Goal: Information Seeking & Learning: Learn about a topic

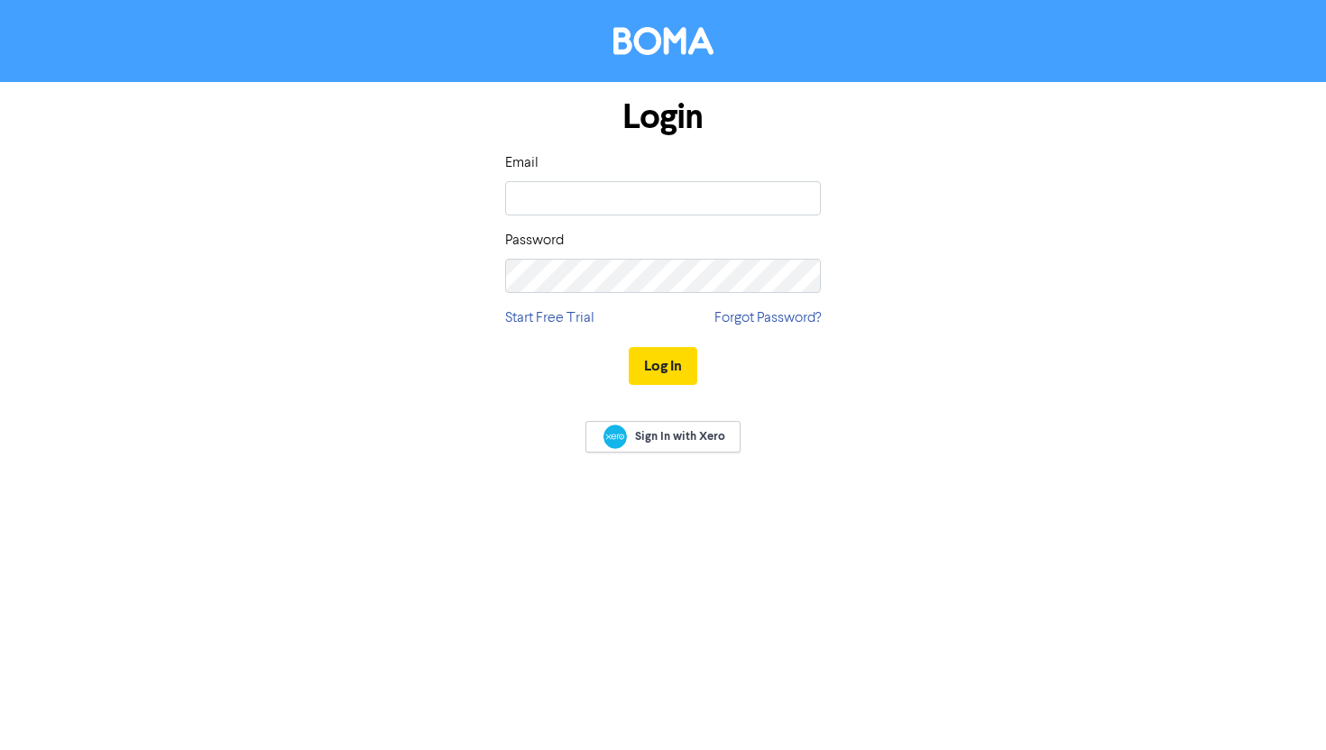
type input "tom@bettermarketingresults.com.au"
click at [629, 347] on button "Log In" at bounding box center [663, 366] width 69 height 38
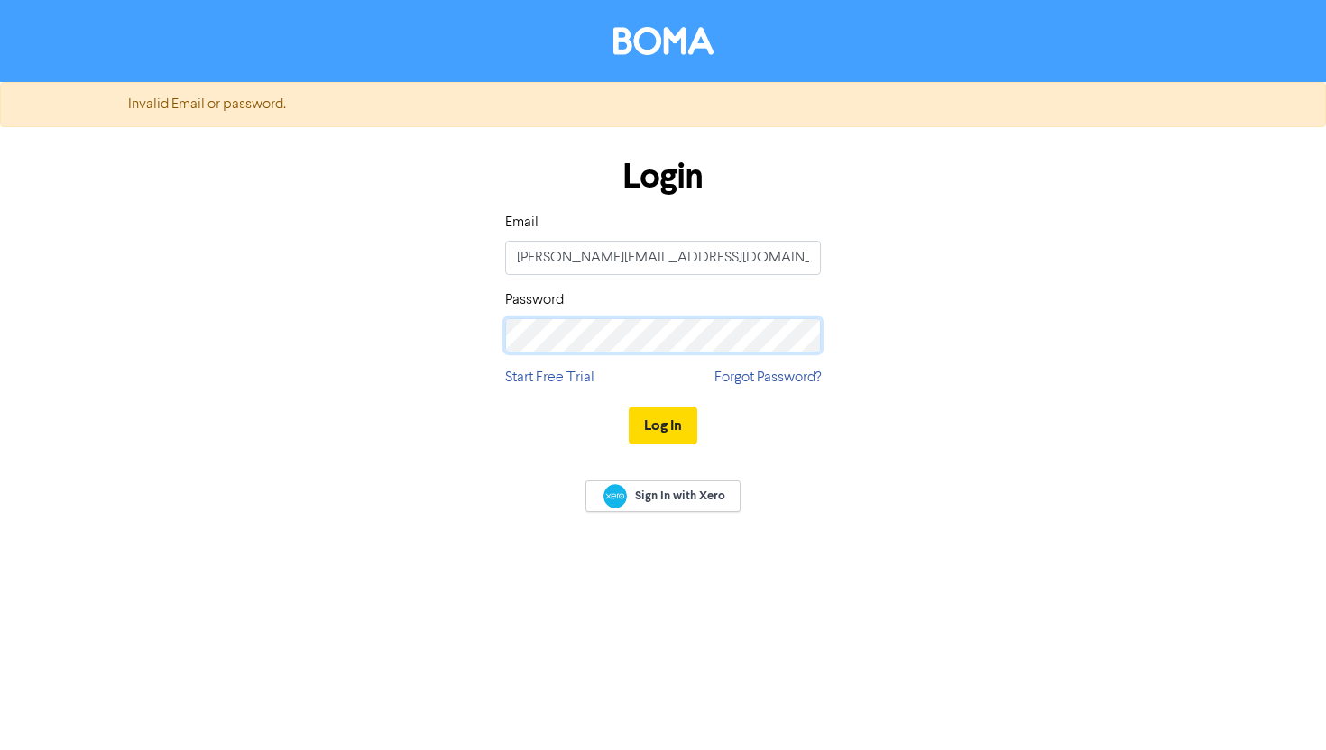
click at [629, 407] on button "Log In" at bounding box center [663, 426] width 69 height 38
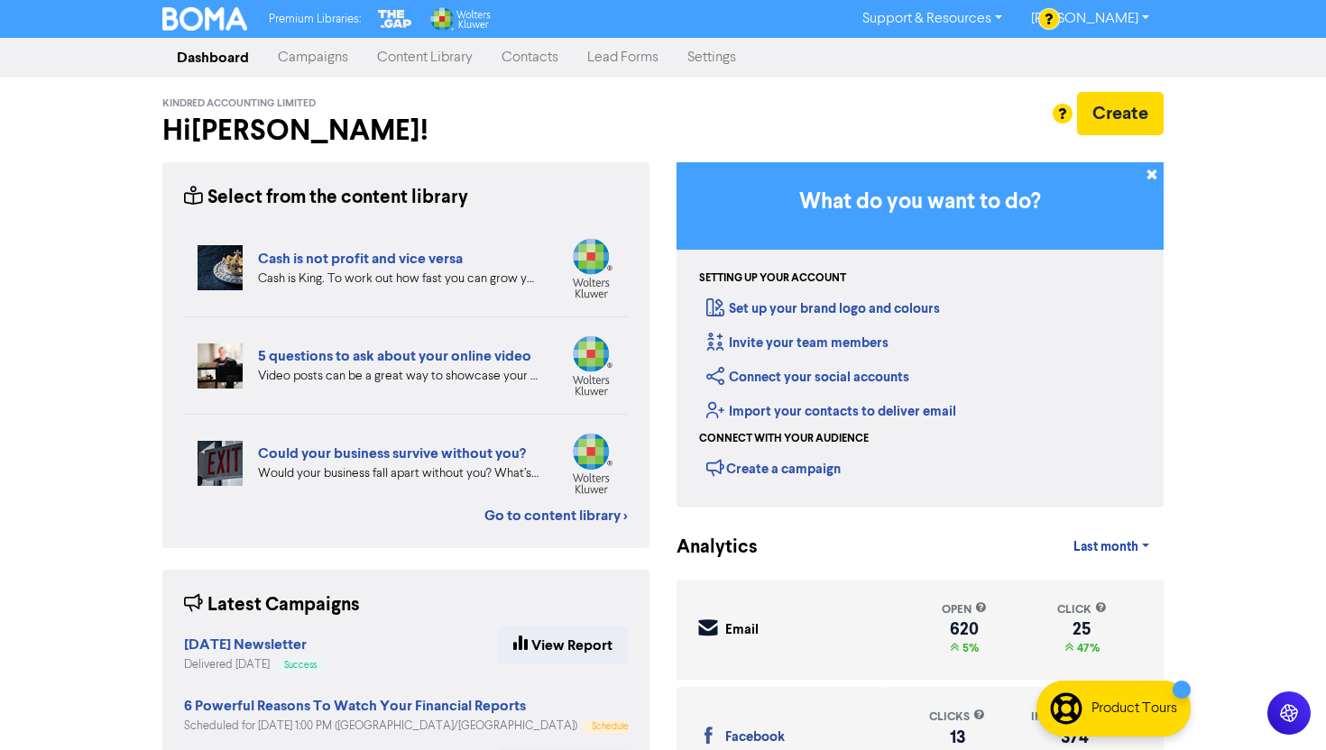
click at [437, 64] on link "Content Library" at bounding box center [425, 58] width 124 height 36
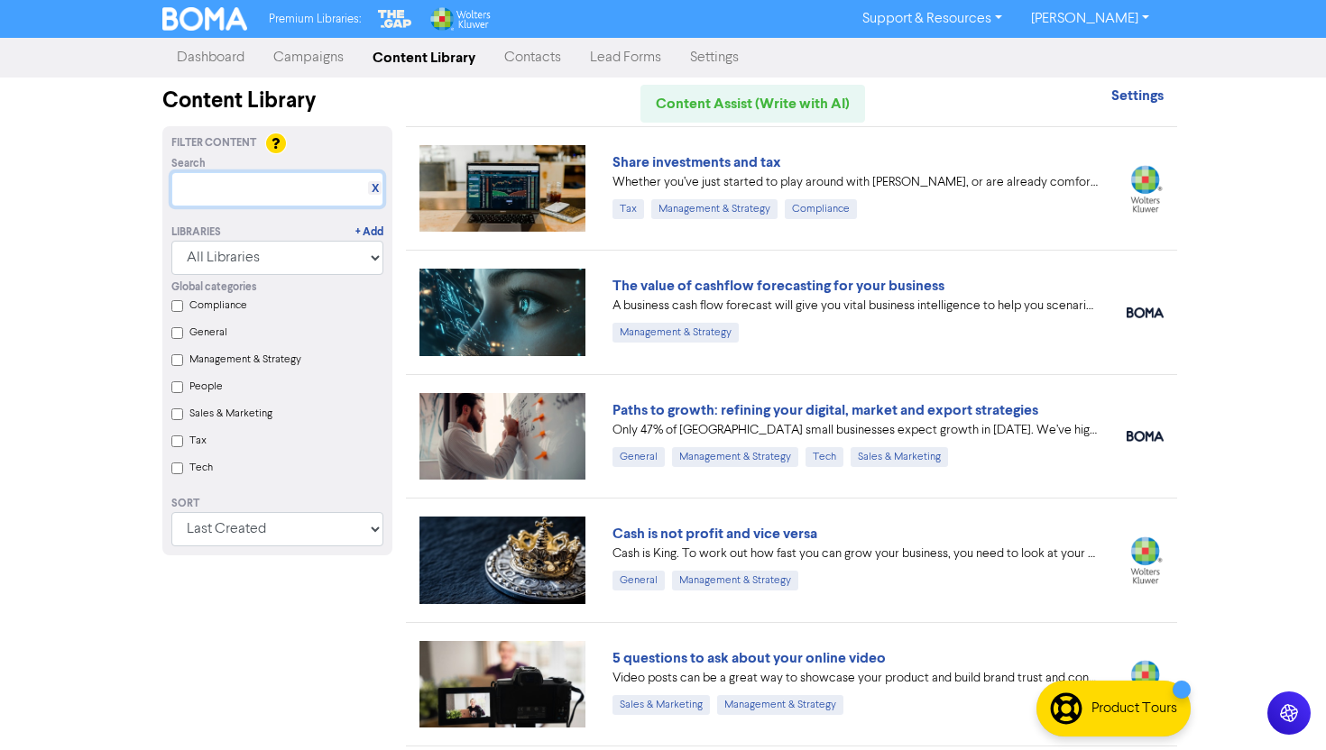
click at [254, 179] on input "text" at bounding box center [277, 189] width 212 height 34
click at [1244, 280] on div "Premium Libraries: Support & Resources Video Tutorials FAQ & Guides Marketing E…" at bounding box center [663, 375] width 1326 height 750
click at [286, 198] on input "text" at bounding box center [277, 189] width 212 height 34
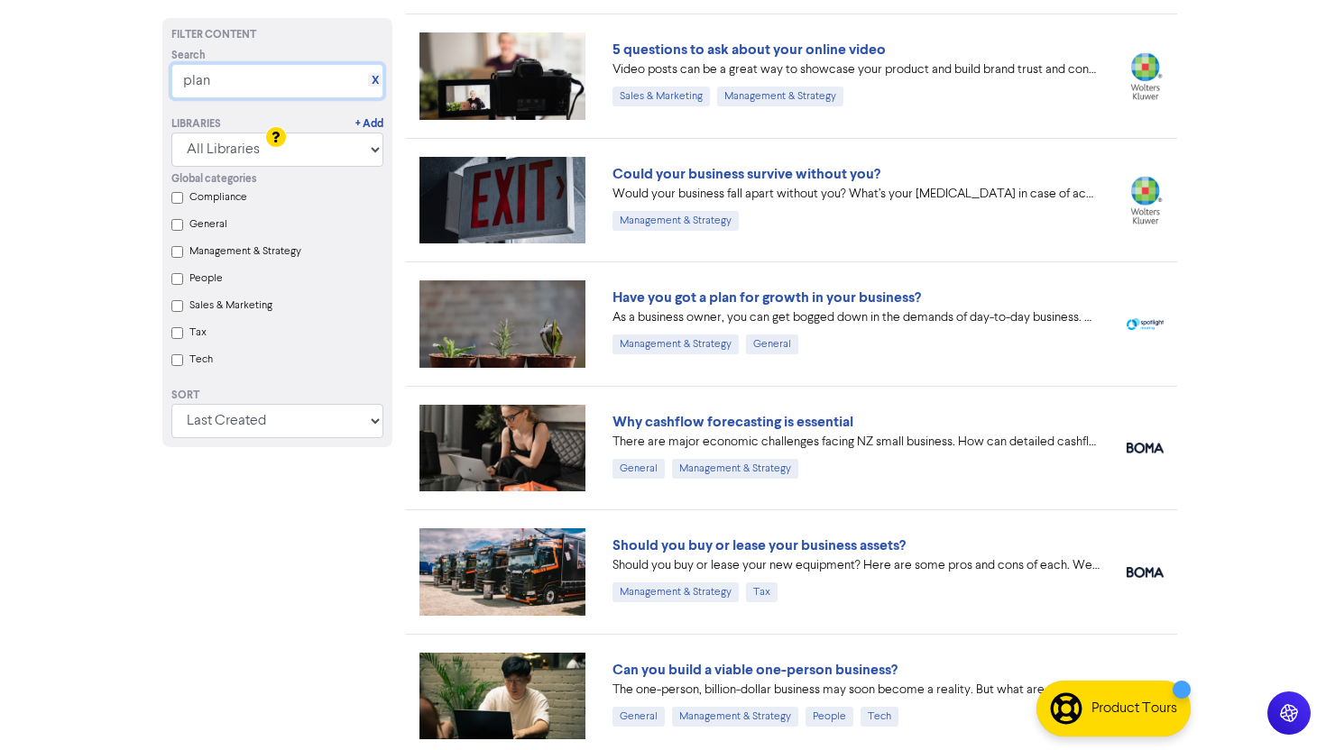
scroll to position [342, 0]
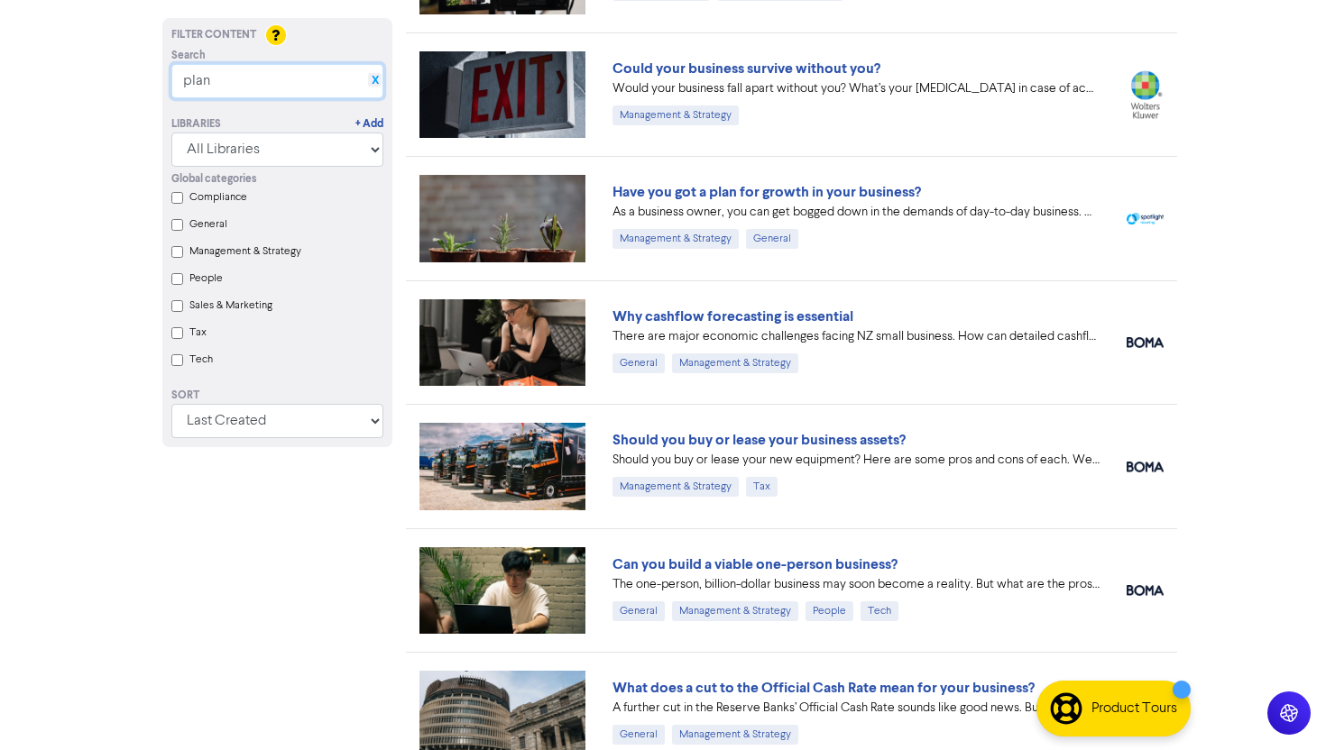
type input "plan"
click at [375, 78] on link "X" at bounding box center [375, 81] width 7 height 14
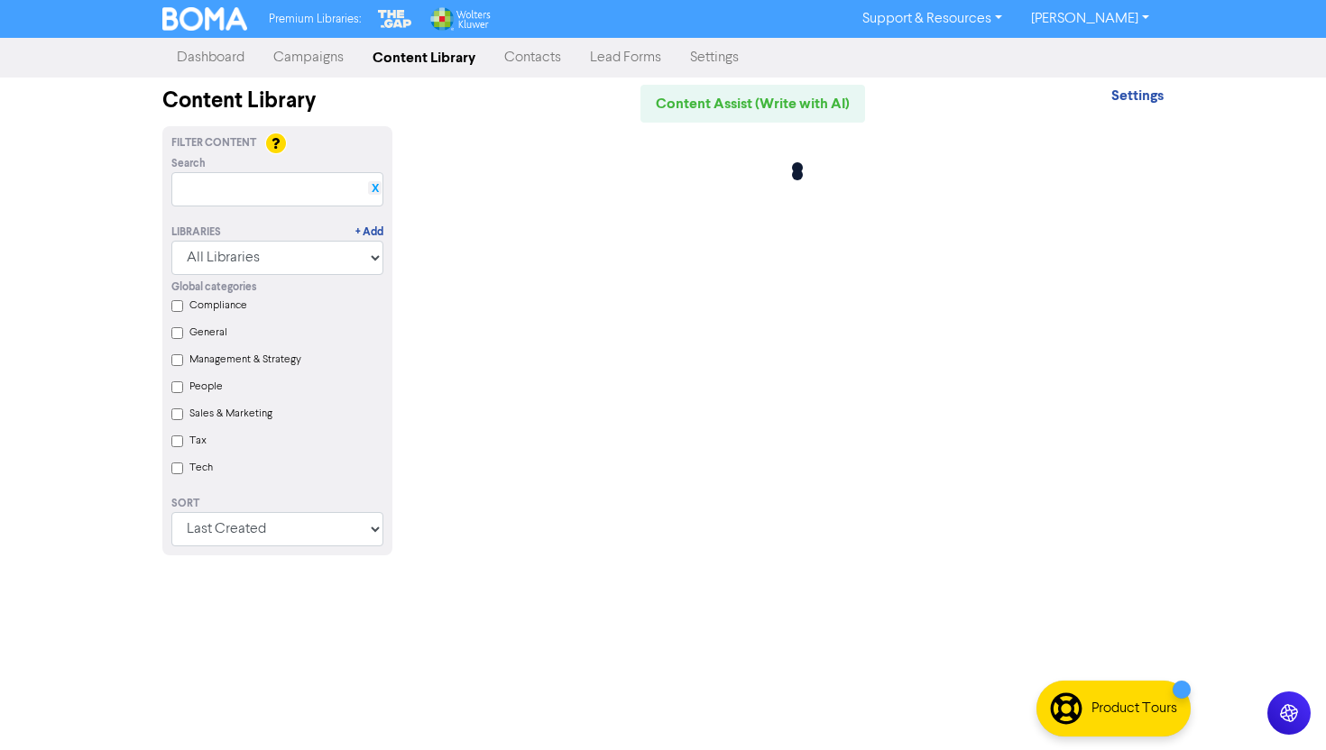
scroll to position [0, 0]
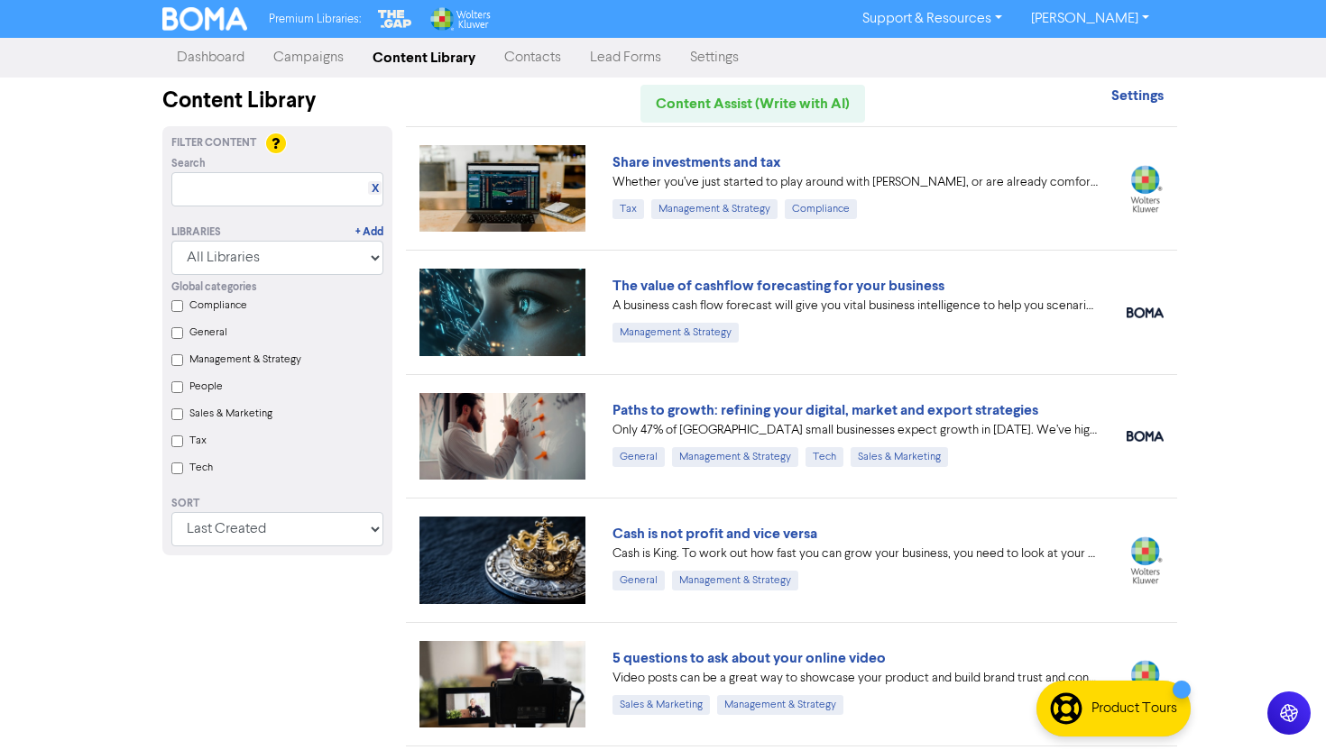
click at [1248, 296] on div "Premium Libraries: Support & Resources Video Tutorials FAQ & Guides Marketing E…" at bounding box center [663, 375] width 1326 height 750
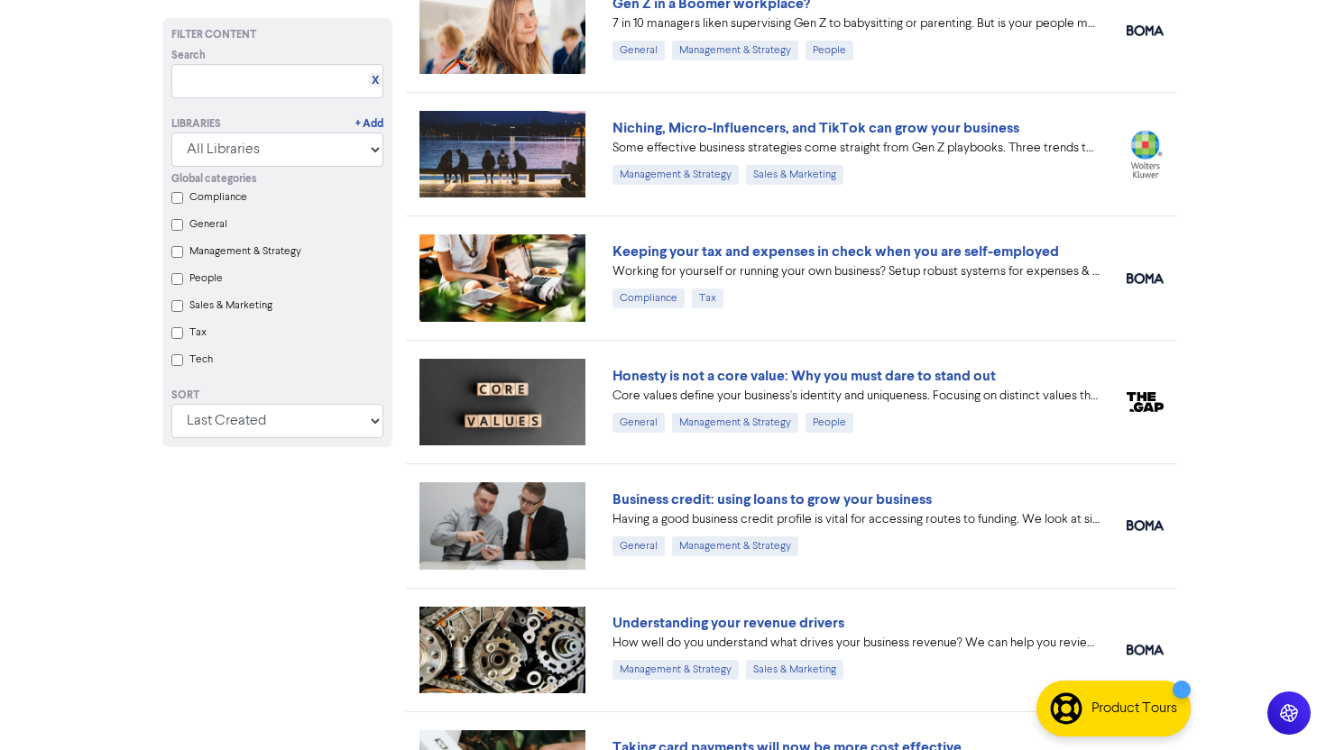
scroll to position [2640, 0]
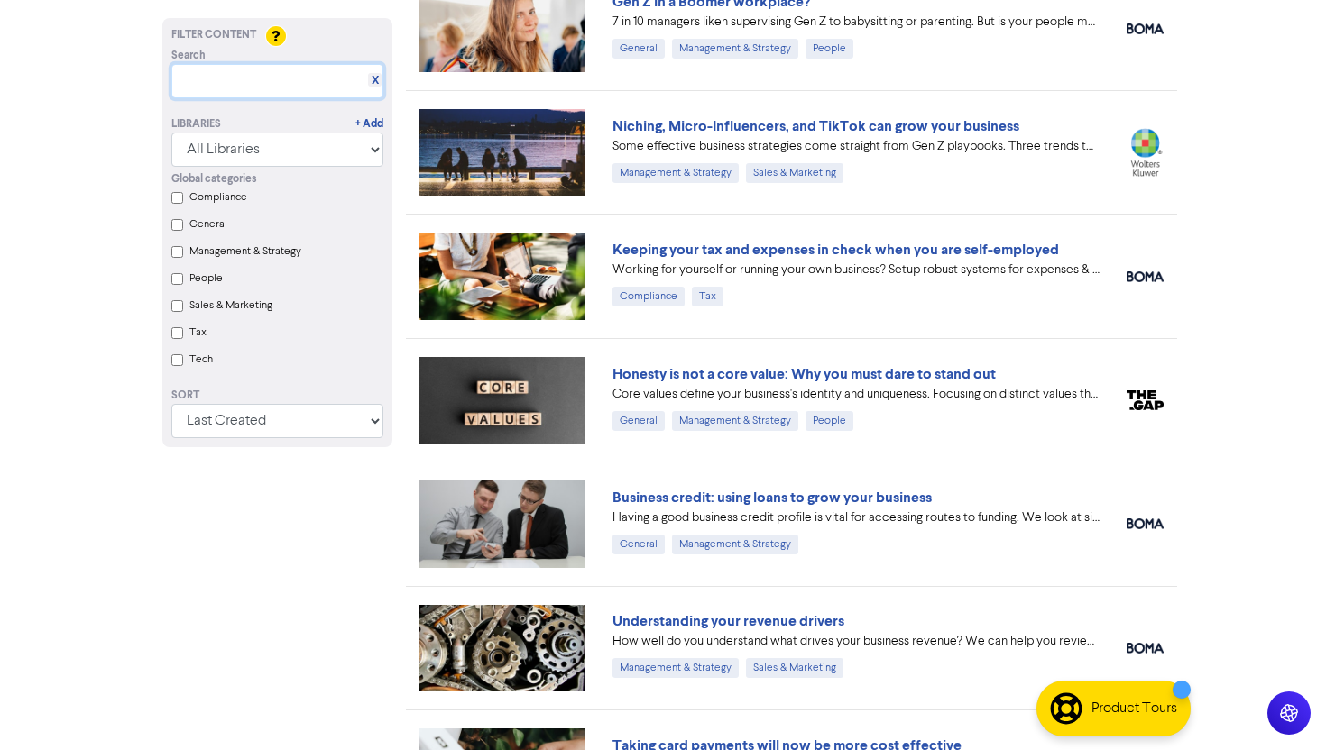
click at [304, 94] on input "text" at bounding box center [277, 81] width 212 height 34
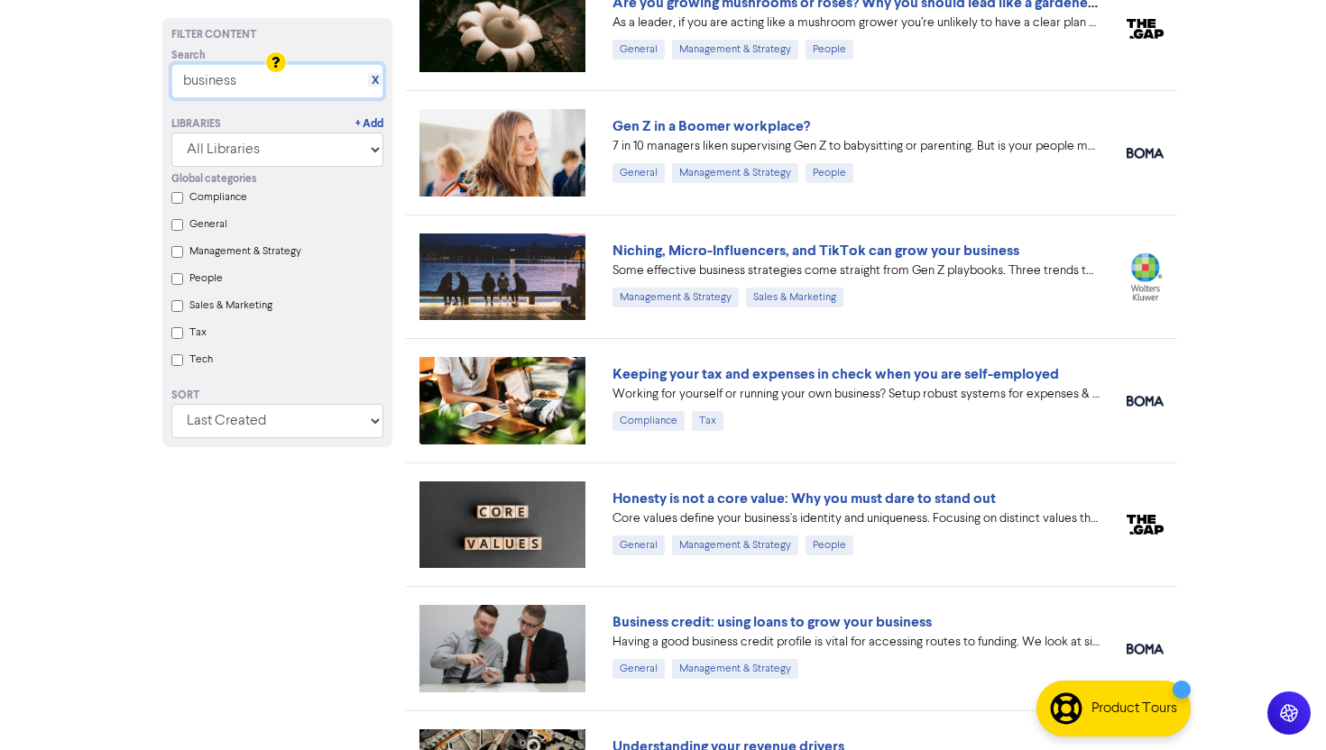
scroll to position [2301, 0]
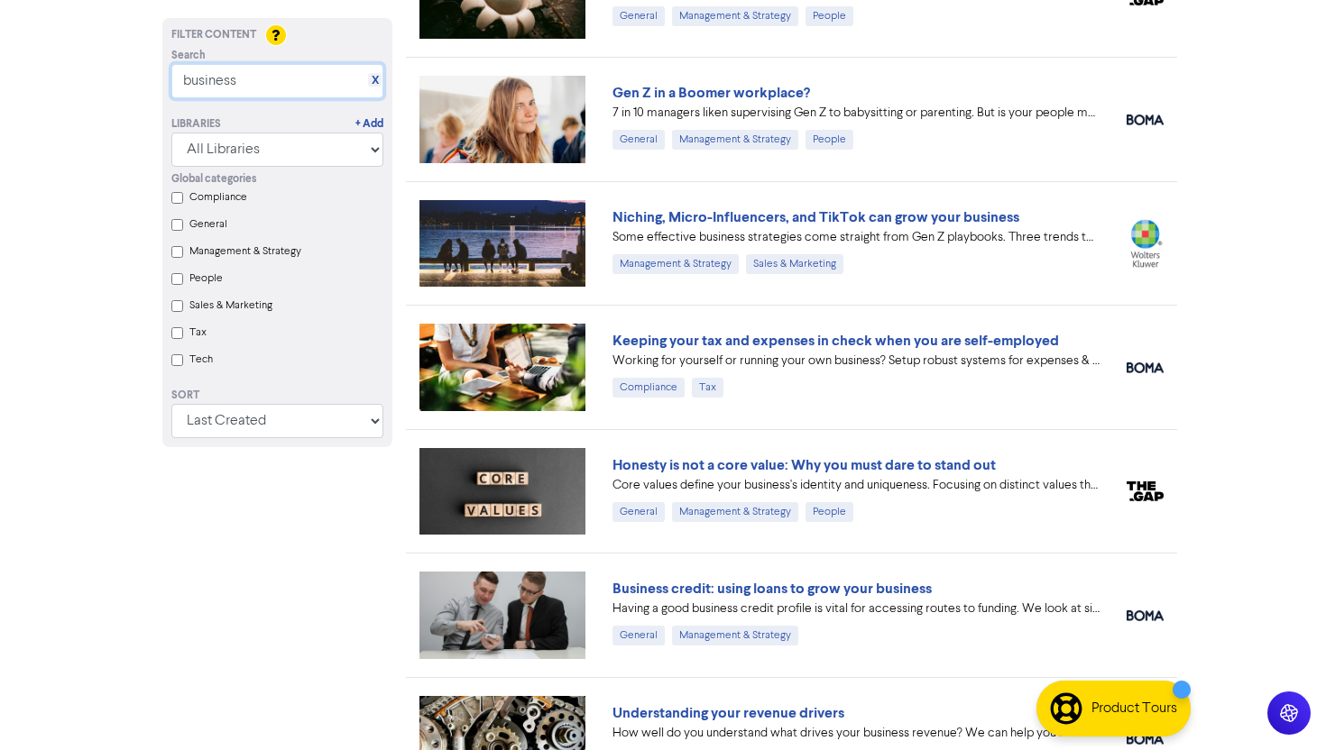
click at [267, 82] on input "business" at bounding box center [277, 81] width 212 height 34
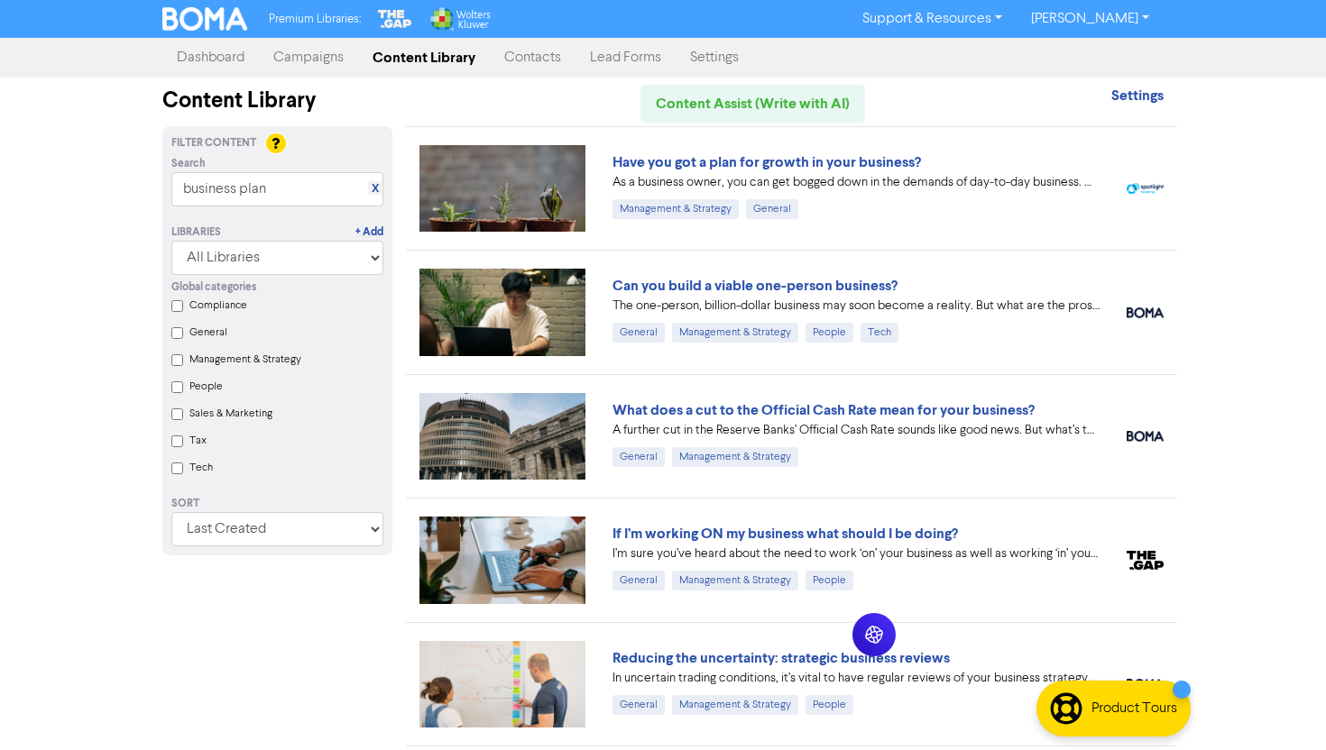
click at [1263, 318] on div "Premium Libraries: Support & Resources Video Tutorials FAQ & Guides Marketing E…" at bounding box center [663, 375] width 1326 height 750
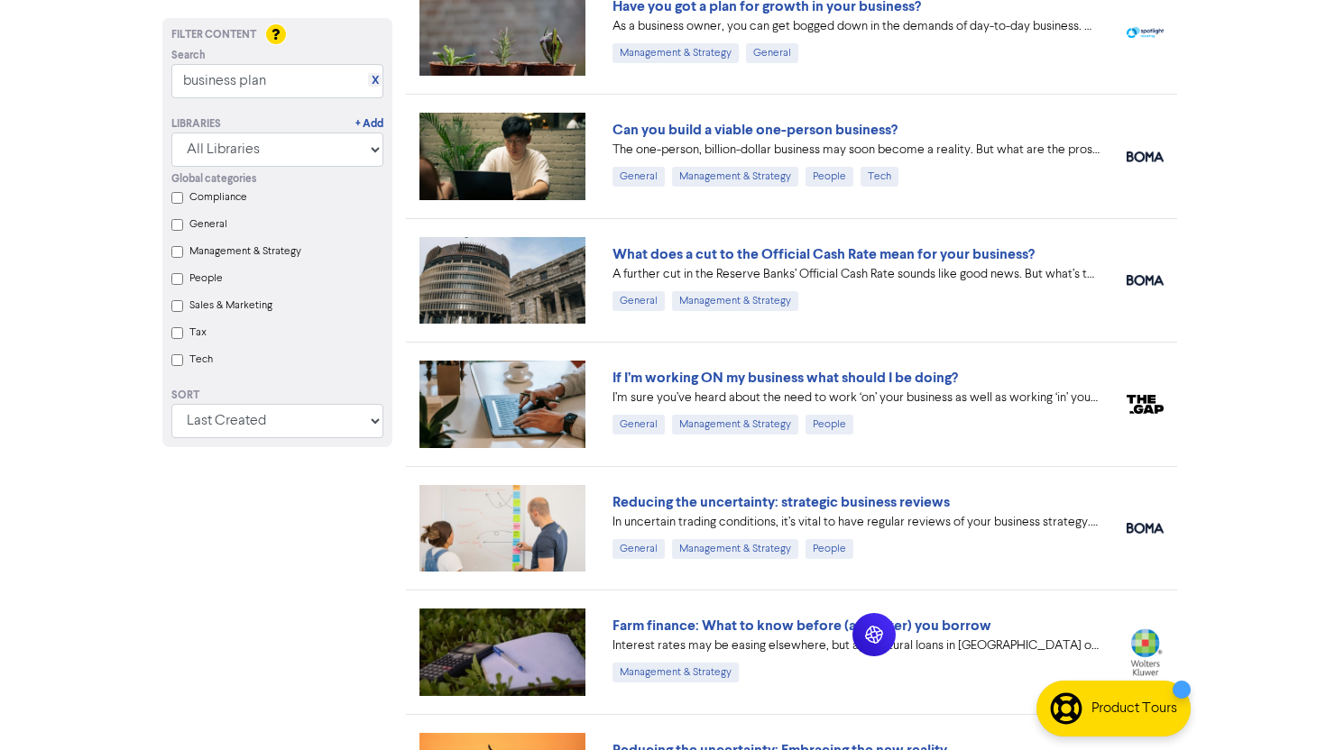
scroll to position [157, 0]
click at [1257, 358] on div "Premium Libraries: Support & Resources Video Tutorials FAQ & Guides Marketing E…" at bounding box center [663, 218] width 1326 height 750
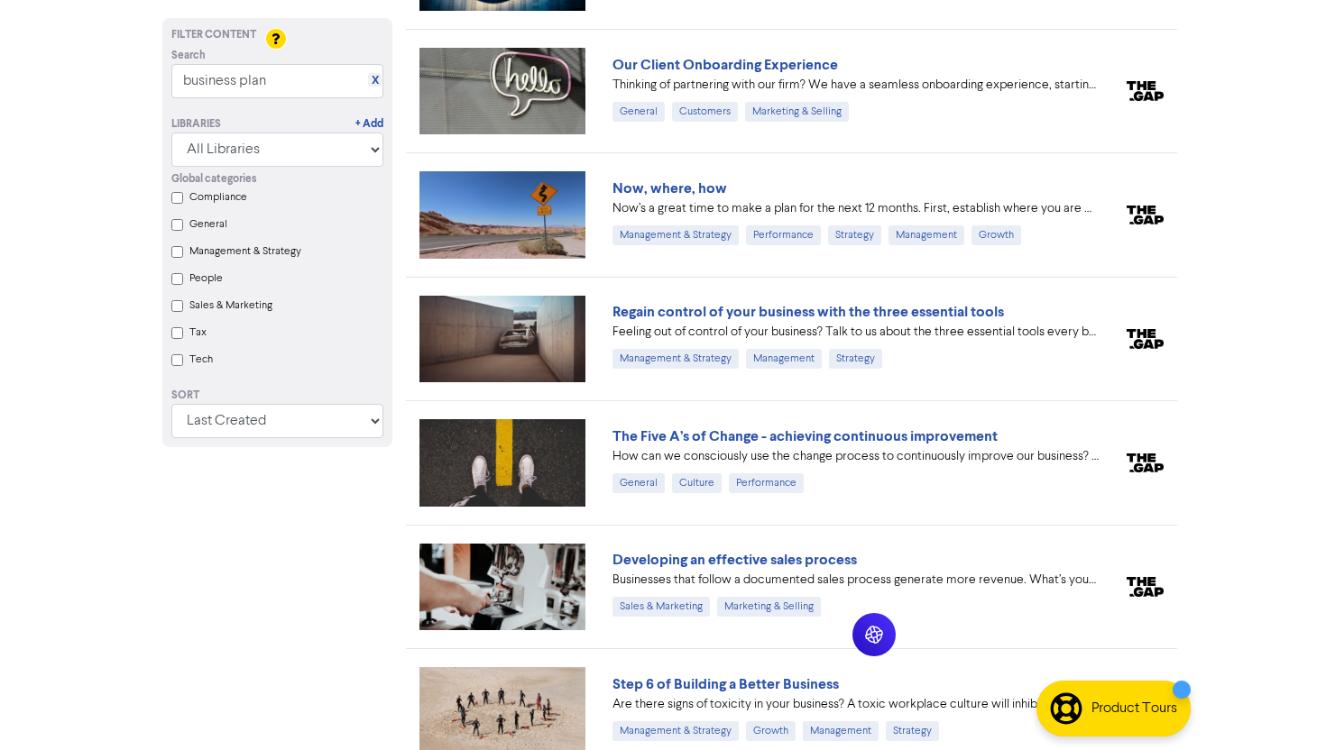
scroll to position [2953, 0]
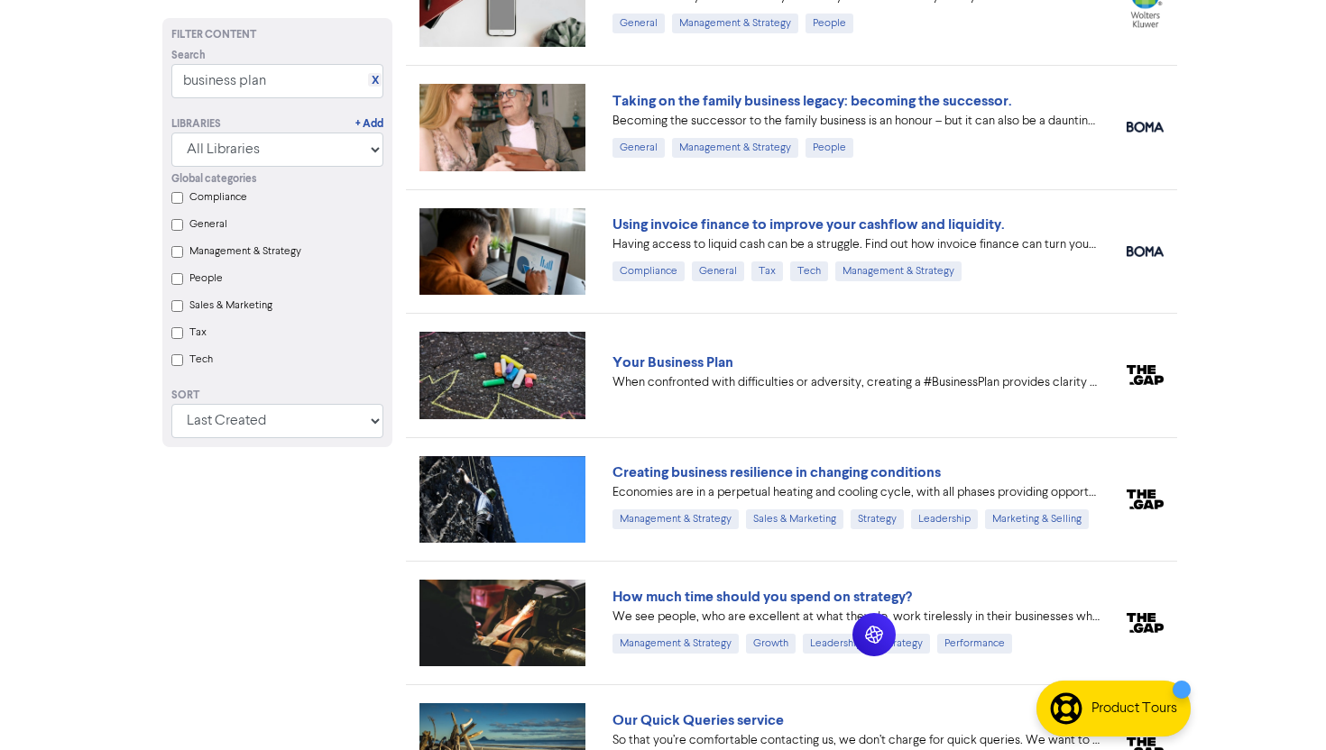
scroll to position [0, 0]
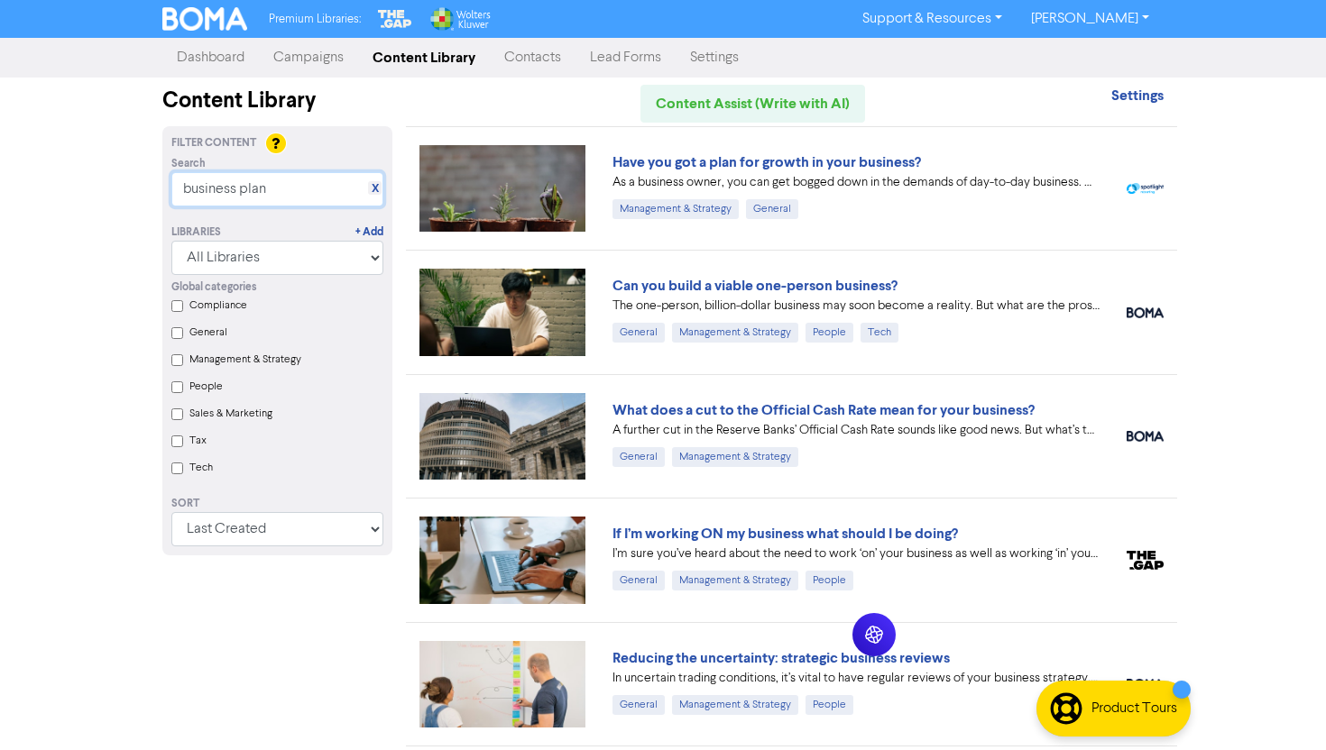
click at [276, 182] on input "business plan" at bounding box center [277, 189] width 212 height 34
paste input "Inland Revenue"
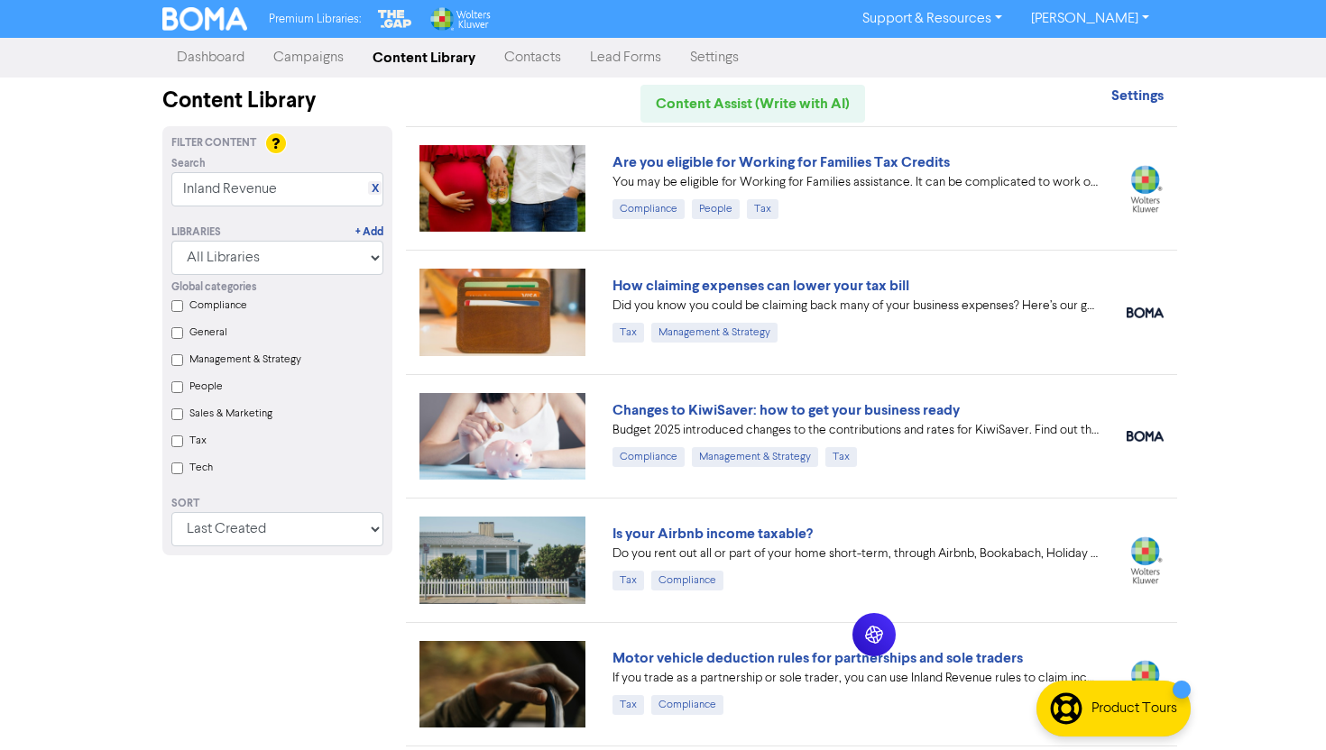
click at [1258, 329] on div "Premium Libraries: Support & Resources Video Tutorials FAQ & Guides Marketing E…" at bounding box center [663, 375] width 1326 height 750
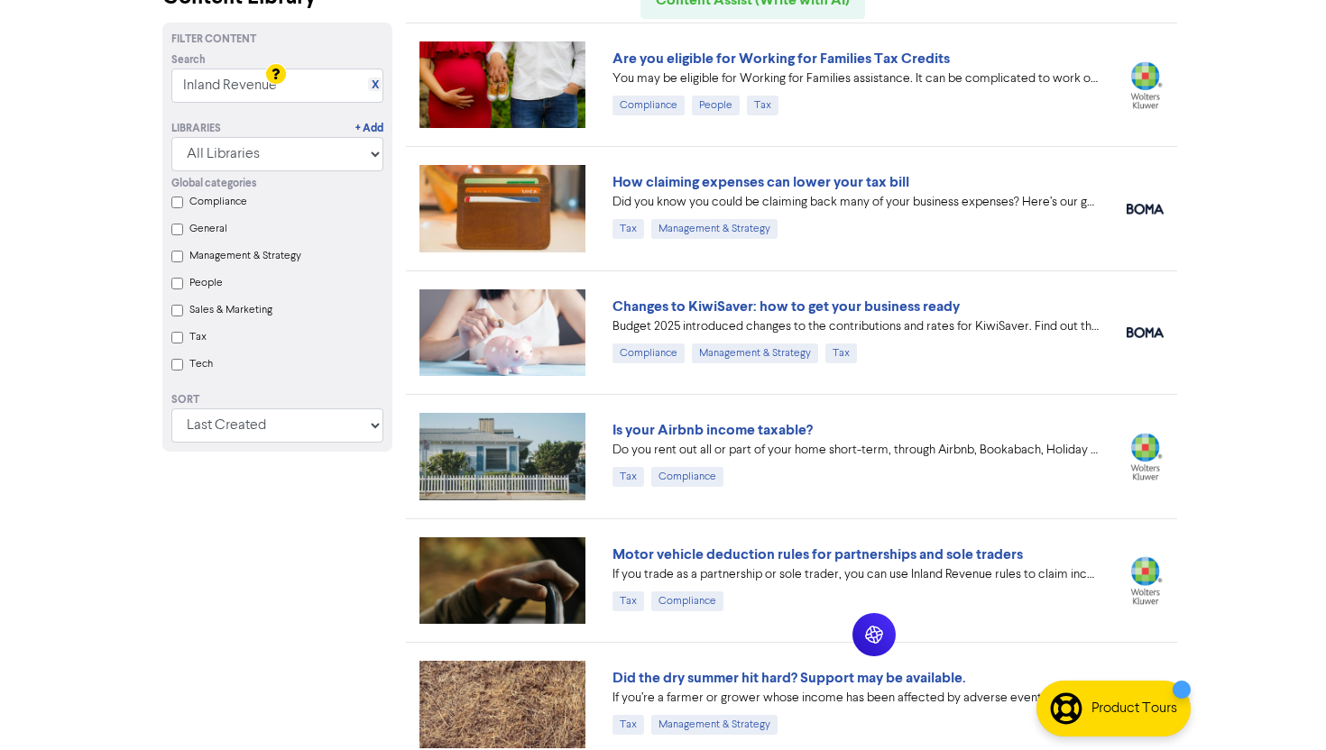
scroll to position [161, 0]
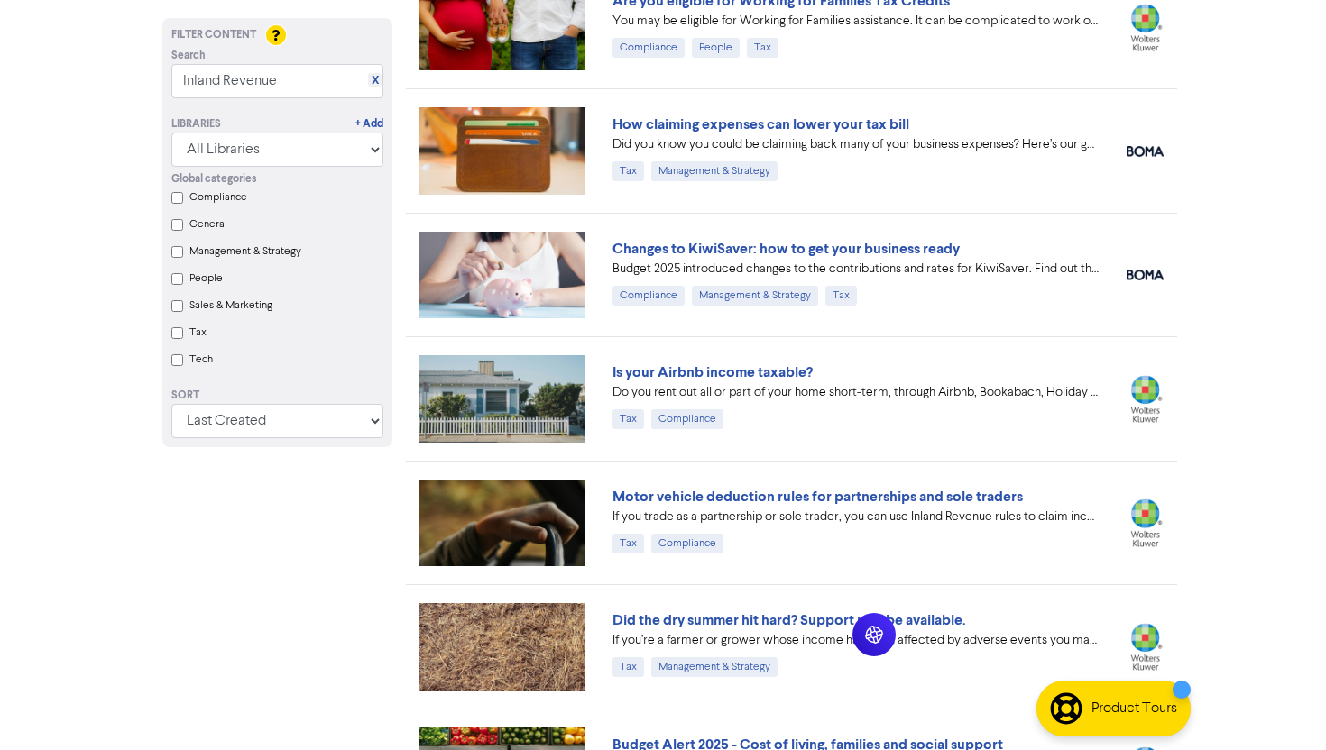
click at [1263, 432] on div "Premium Libraries: Support & Resources Video Tutorials FAQ & Guides Marketing E…" at bounding box center [663, 214] width 1326 height 750
click at [1226, 469] on div "Premium Libraries: Support & Resources Video Tutorials FAQ & Guides Marketing E…" at bounding box center [663, 214] width 1326 height 750
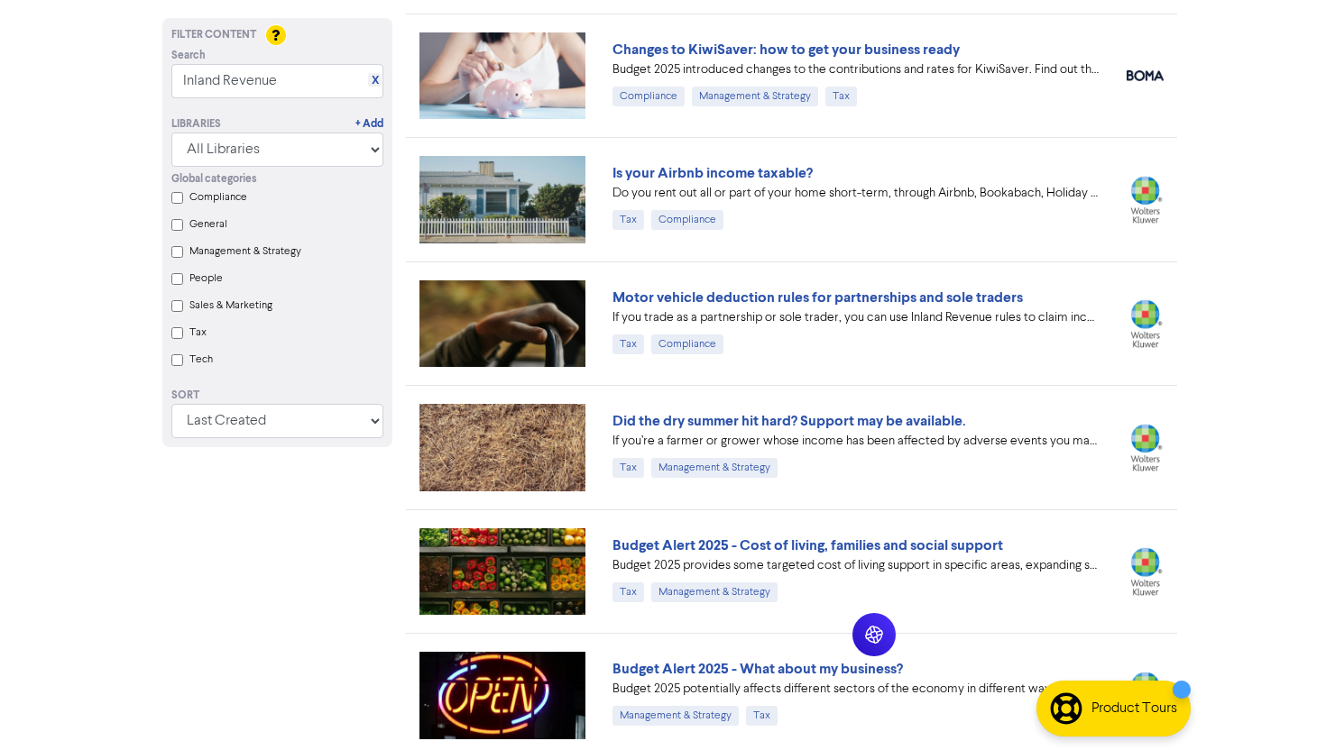
scroll to position [0, 0]
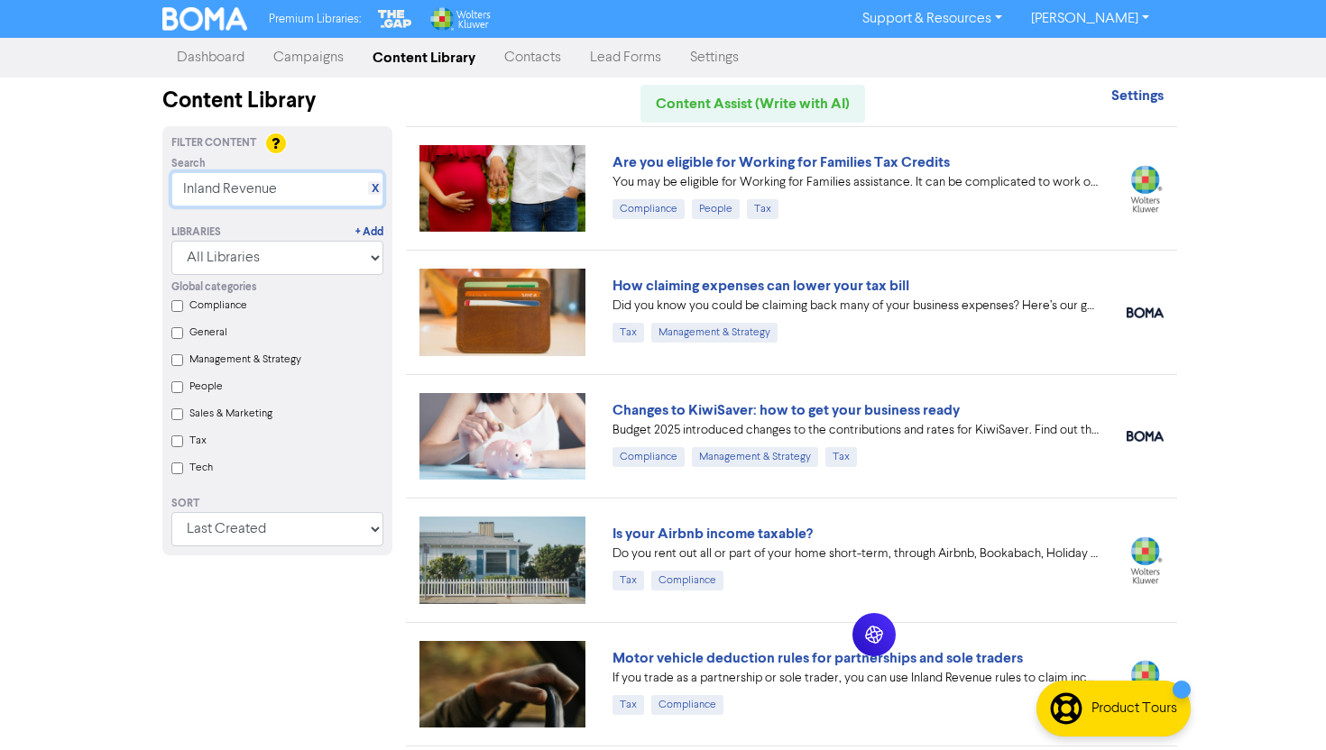
click at [278, 179] on input "Inland Revenue" at bounding box center [277, 189] width 212 height 34
paste input "Provisional Tax"
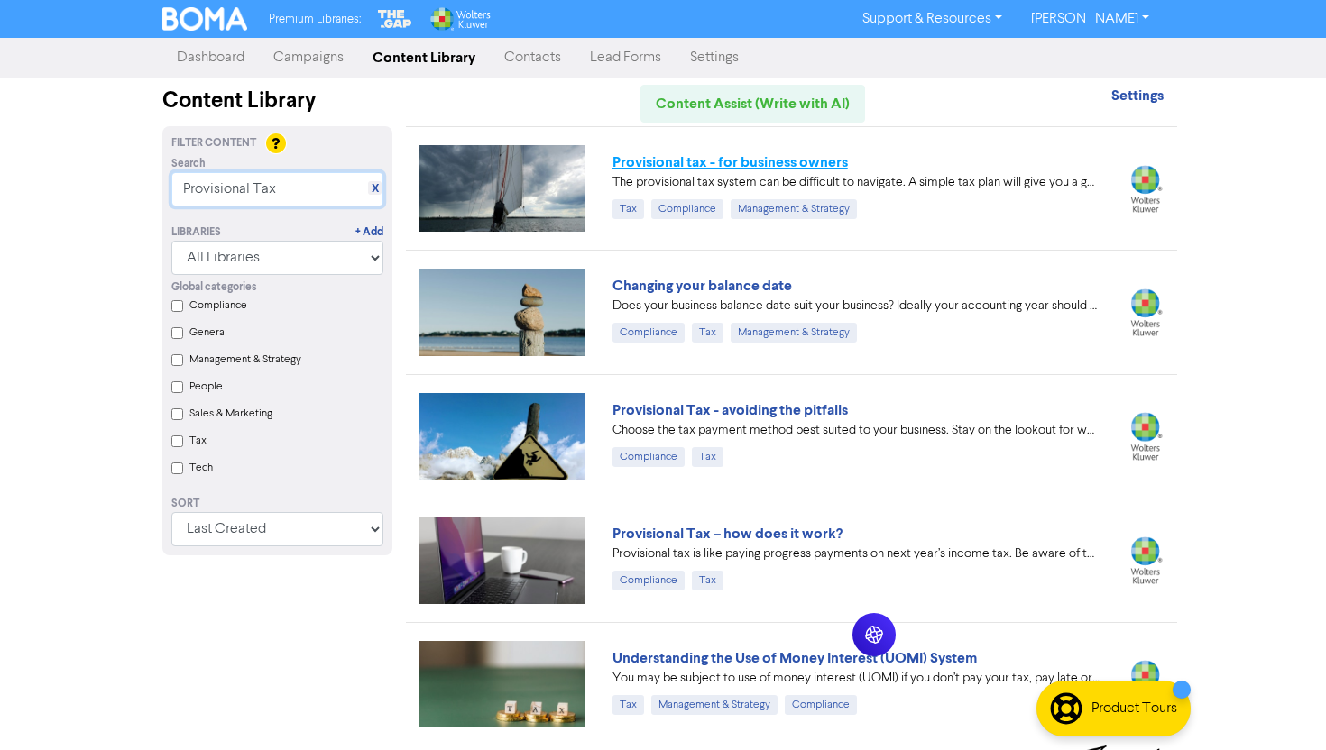
type input "Provisional Tax"
click at [1223, 286] on div "Premium Libraries: Support & Resources Video Tutorials FAQ & Guides Marketing E…" at bounding box center [663, 375] width 1326 height 750
click at [376, 191] on link "X" at bounding box center [375, 189] width 7 height 14
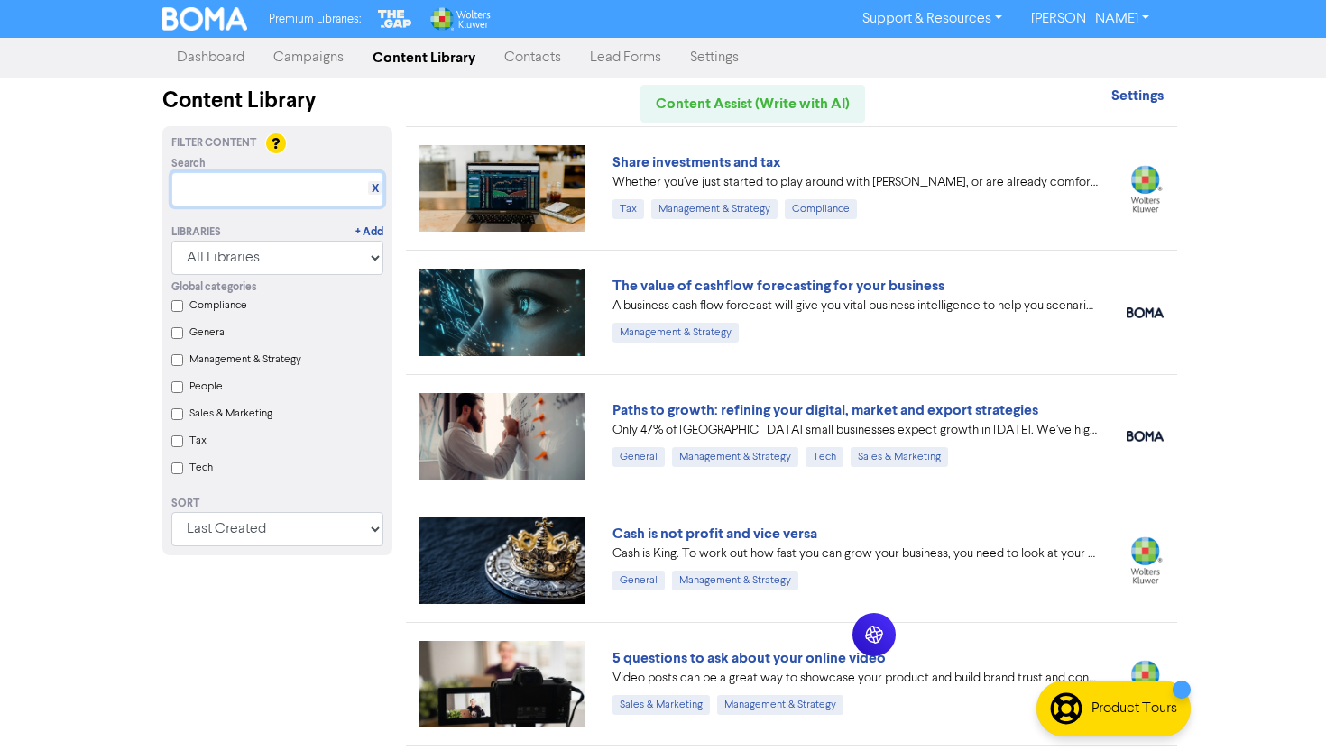
click at [267, 204] on input "text" at bounding box center [277, 189] width 212 height 34
paste input "Business Finances"
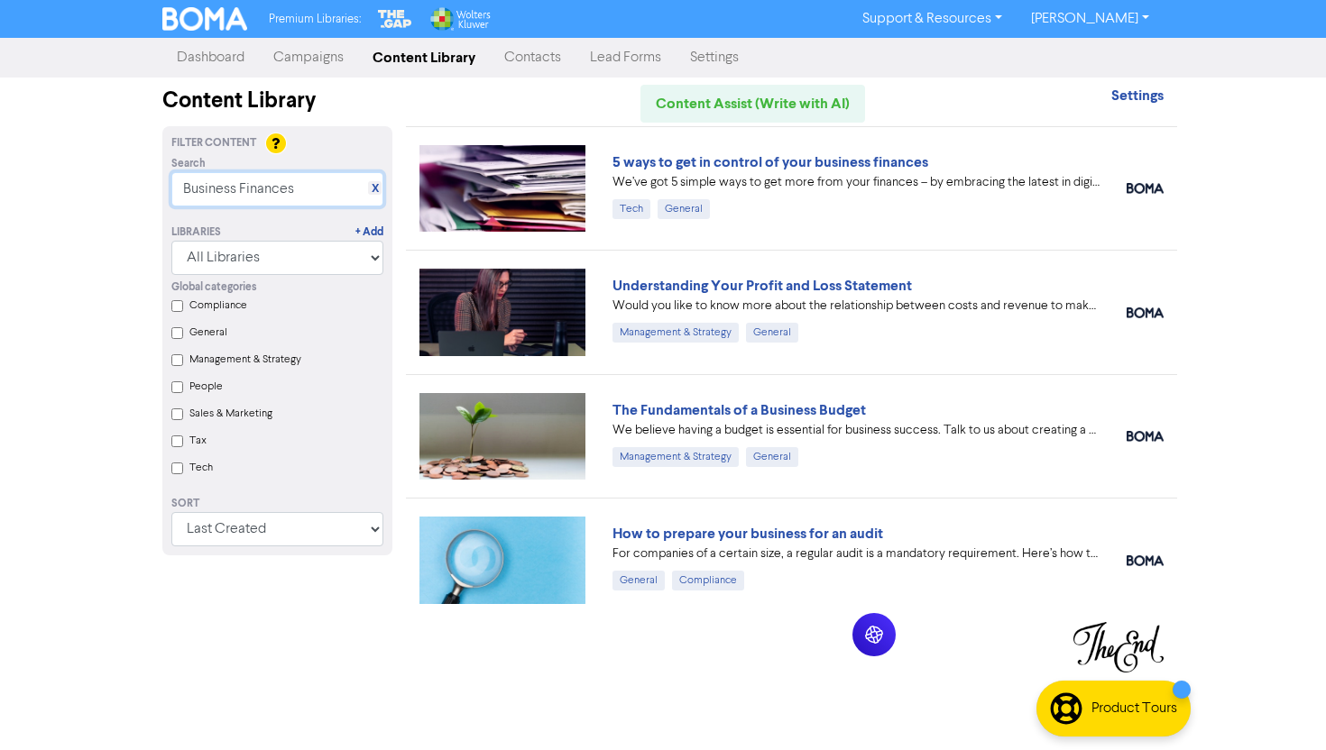
click at [299, 174] on input "Business Finances" at bounding box center [277, 189] width 212 height 34
type input "g"
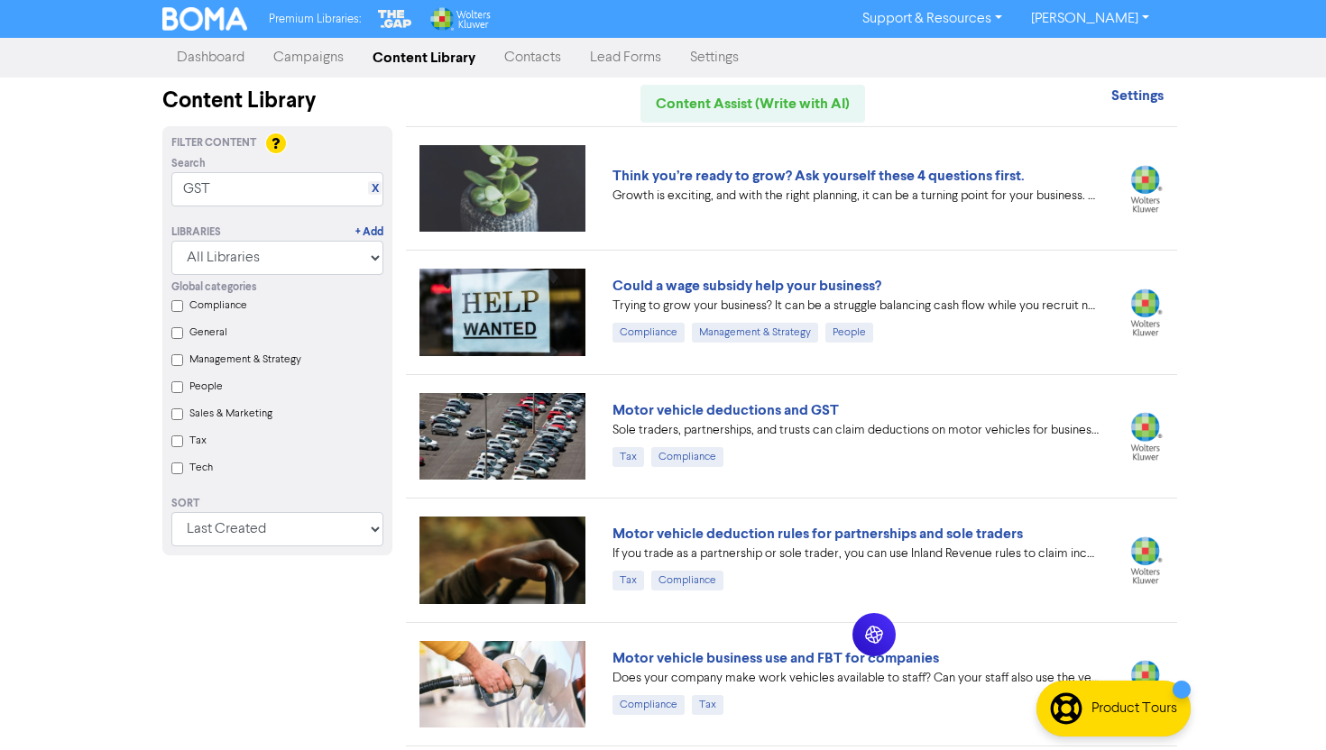
click at [1273, 345] on div "Premium Libraries: Support & Resources Video Tutorials FAQ & Guides Marketing E…" at bounding box center [663, 375] width 1326 height 750
click at [284, 184] on input "GST" at bounding box center [277, 189] width 212 height 34
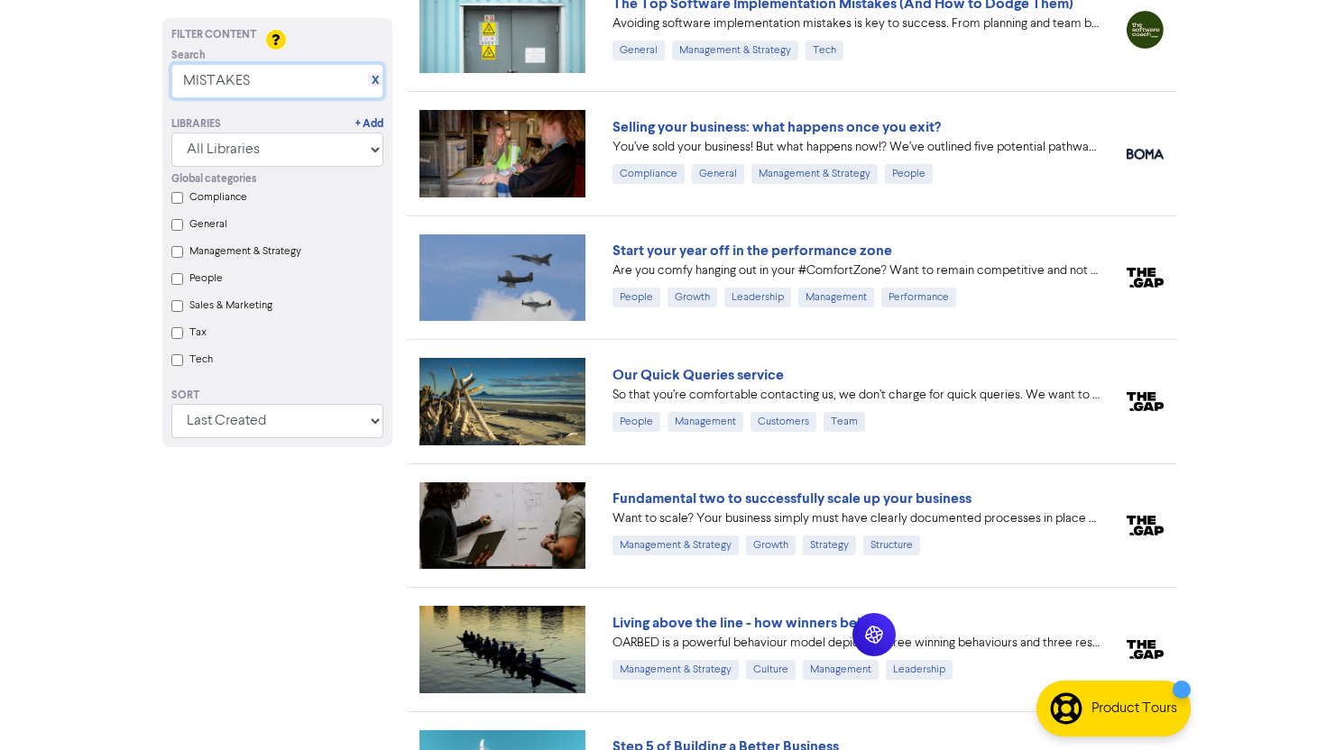
scroll to position [901, 0]
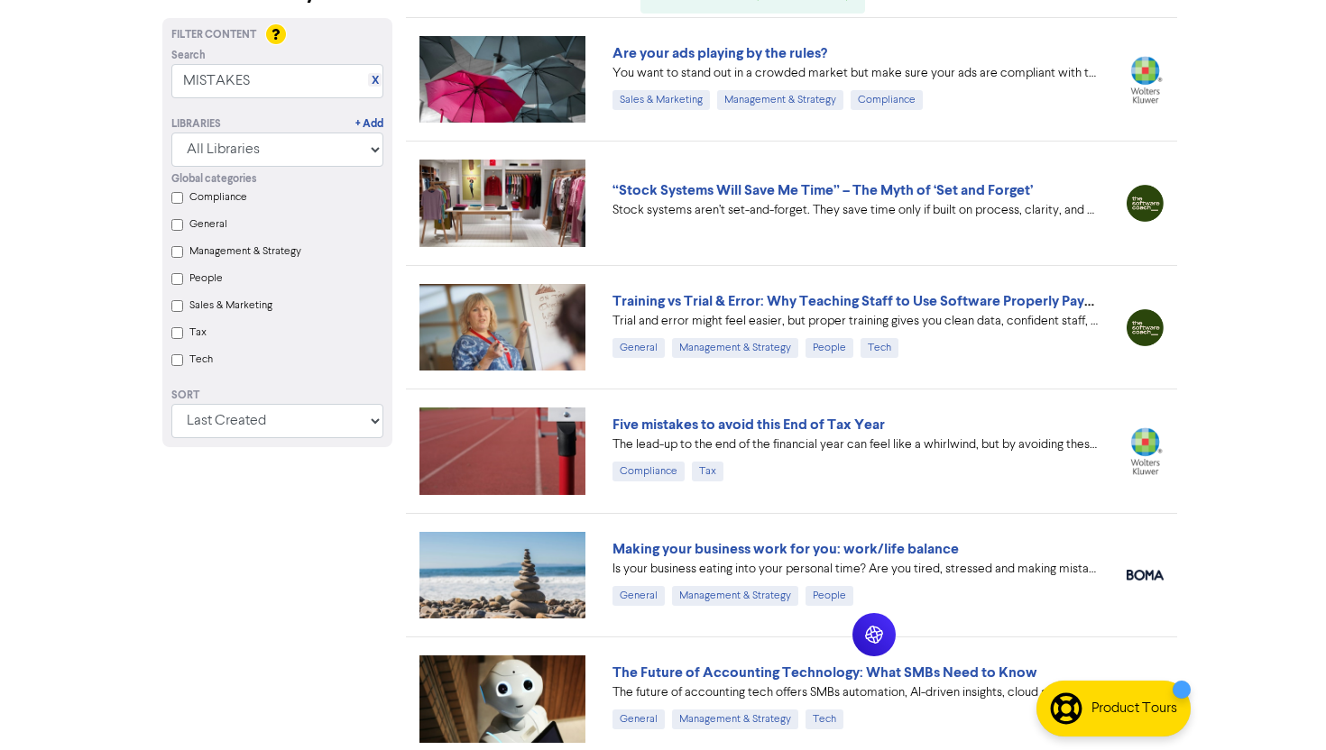
scroll to position [0, 0]
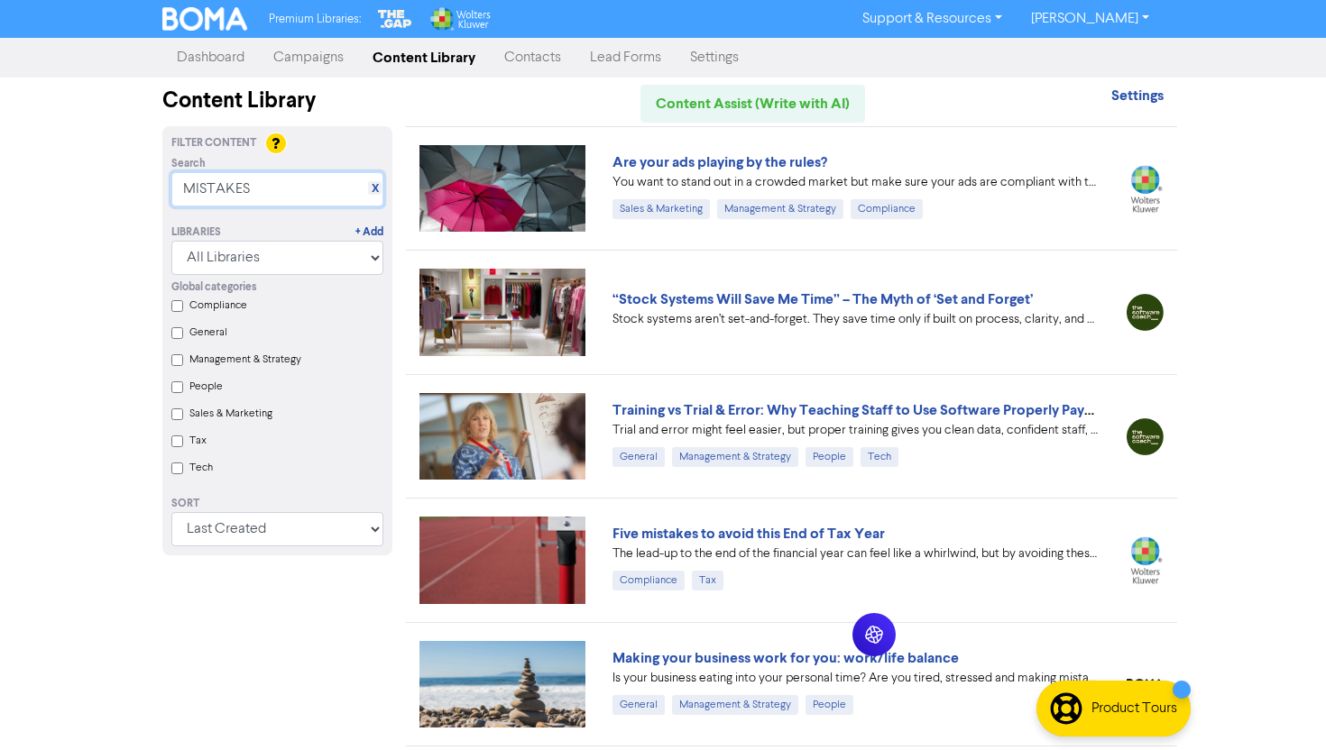
click at [279, 190] on input "MISTAKES" at bounding box center [277, 189] width 212 height 34
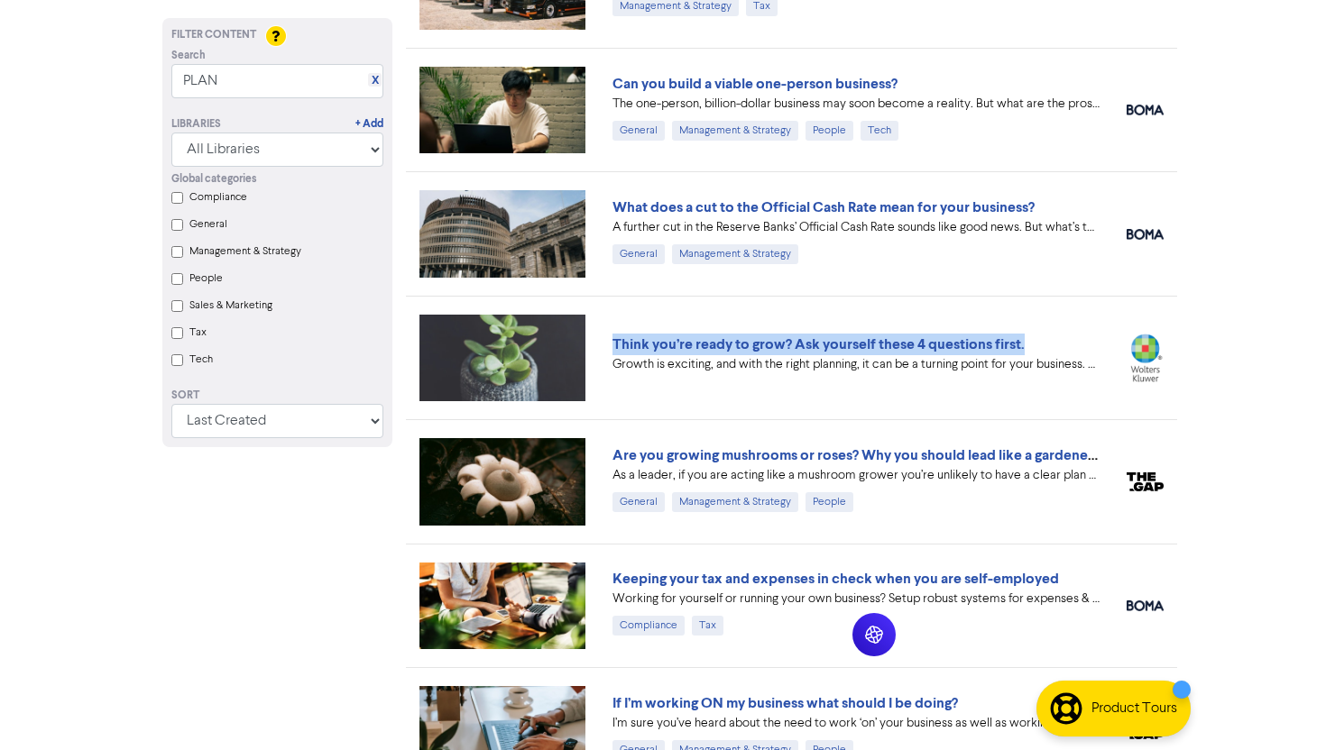
scroll to position [823, 0]
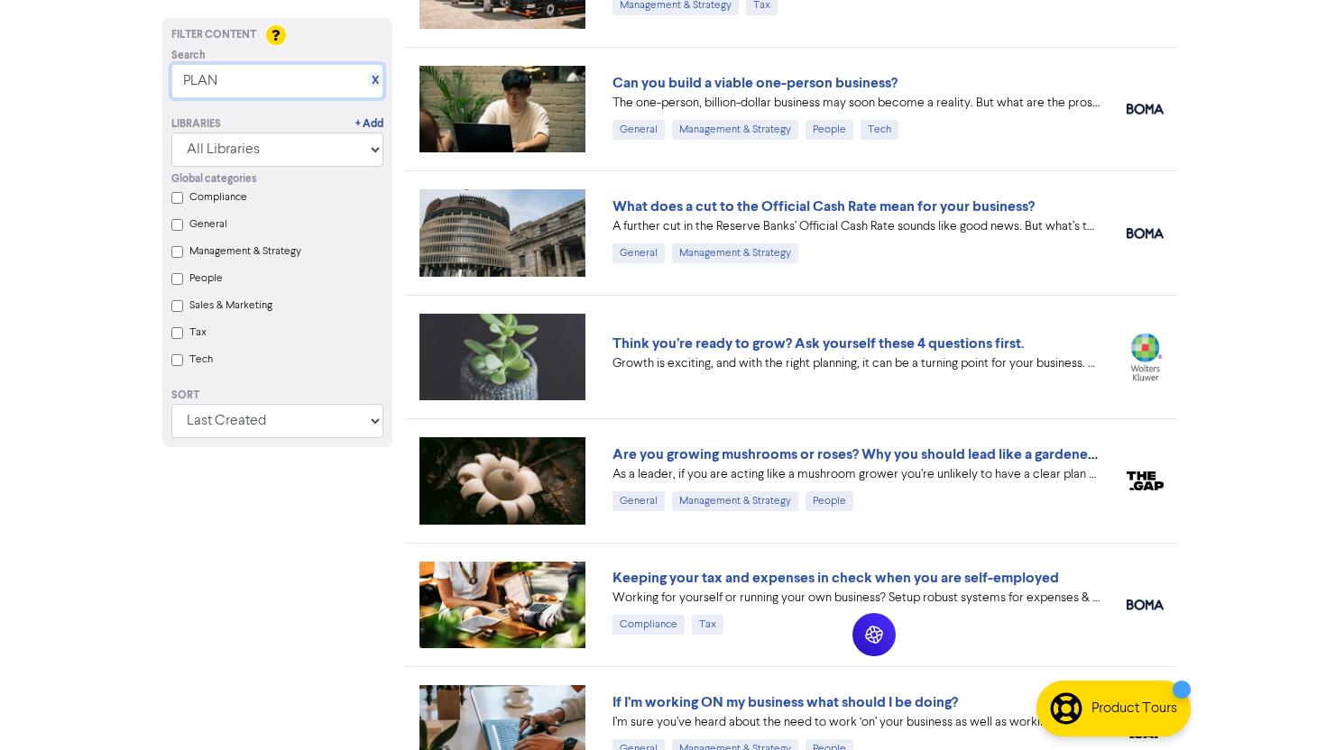
click at [238, 88] on input "PLAN" at bounding box center [277, 81] width 212 height 34
paste input "Check-Ins"
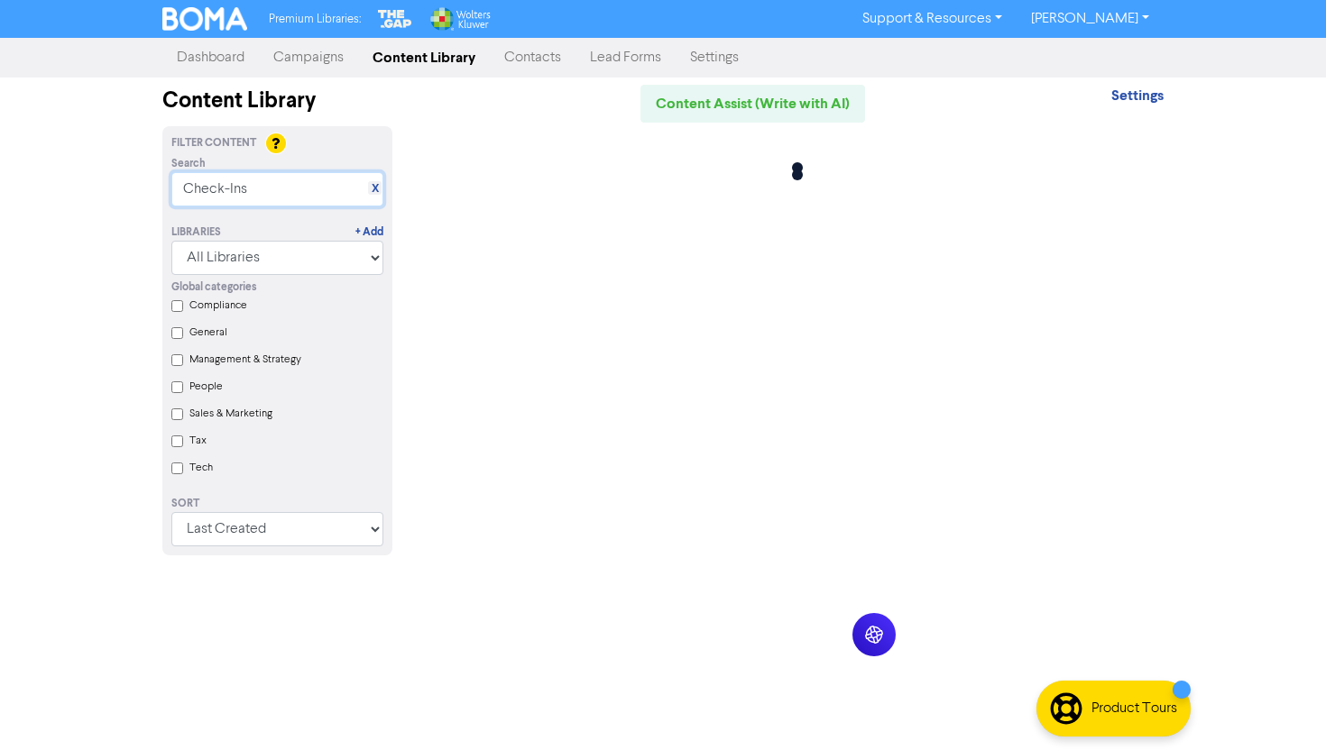
scroll to position [0, 0]
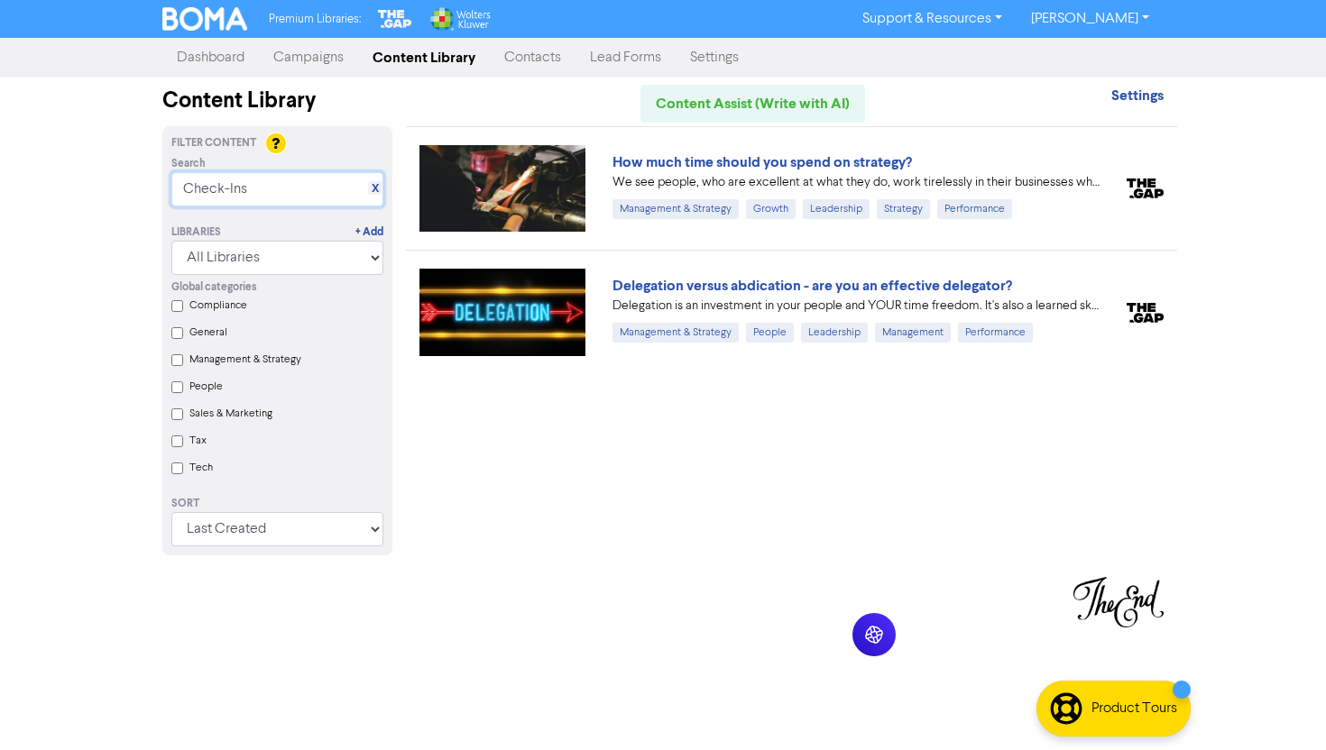
type input "Check-Ins"
click at [374, 191] on link "X" at bounding box center [375, 189] width 7 height 14
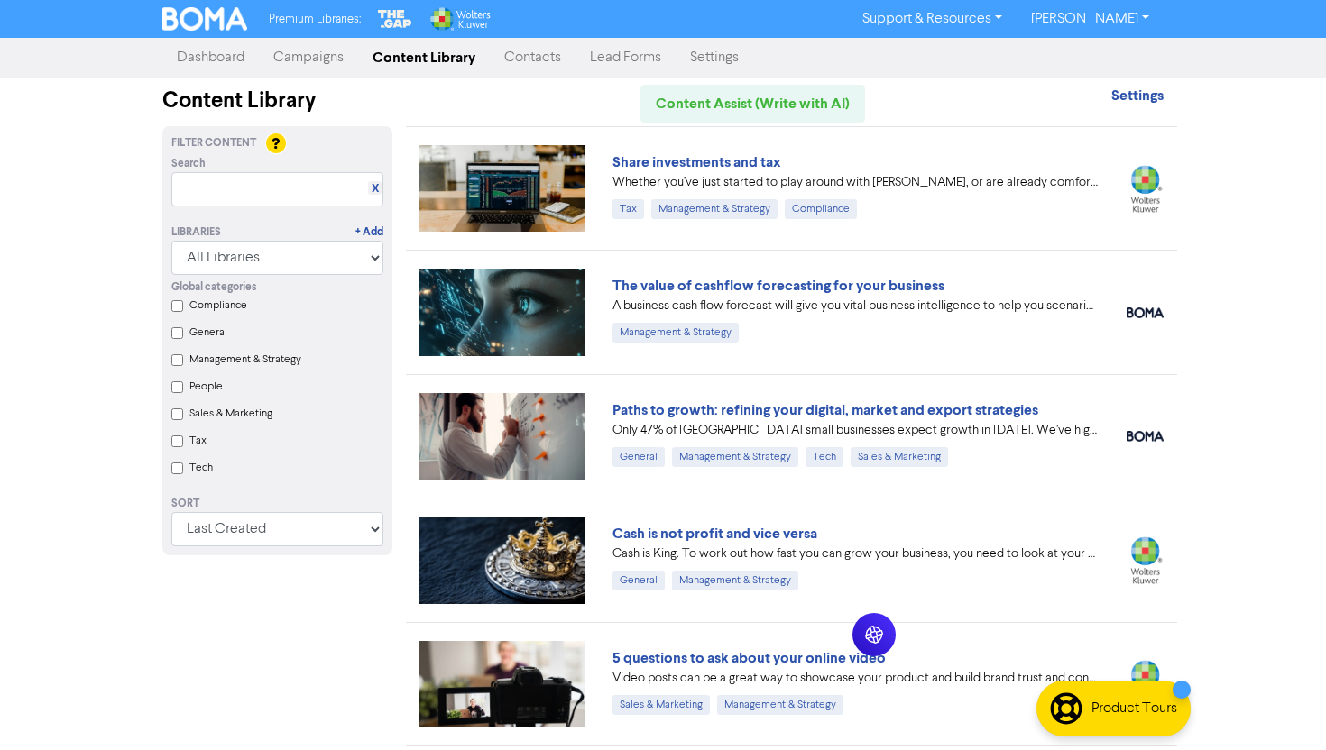
click at [298, 60] on link "Campaigns" at bounding box center [308, 58] width 99 height 36
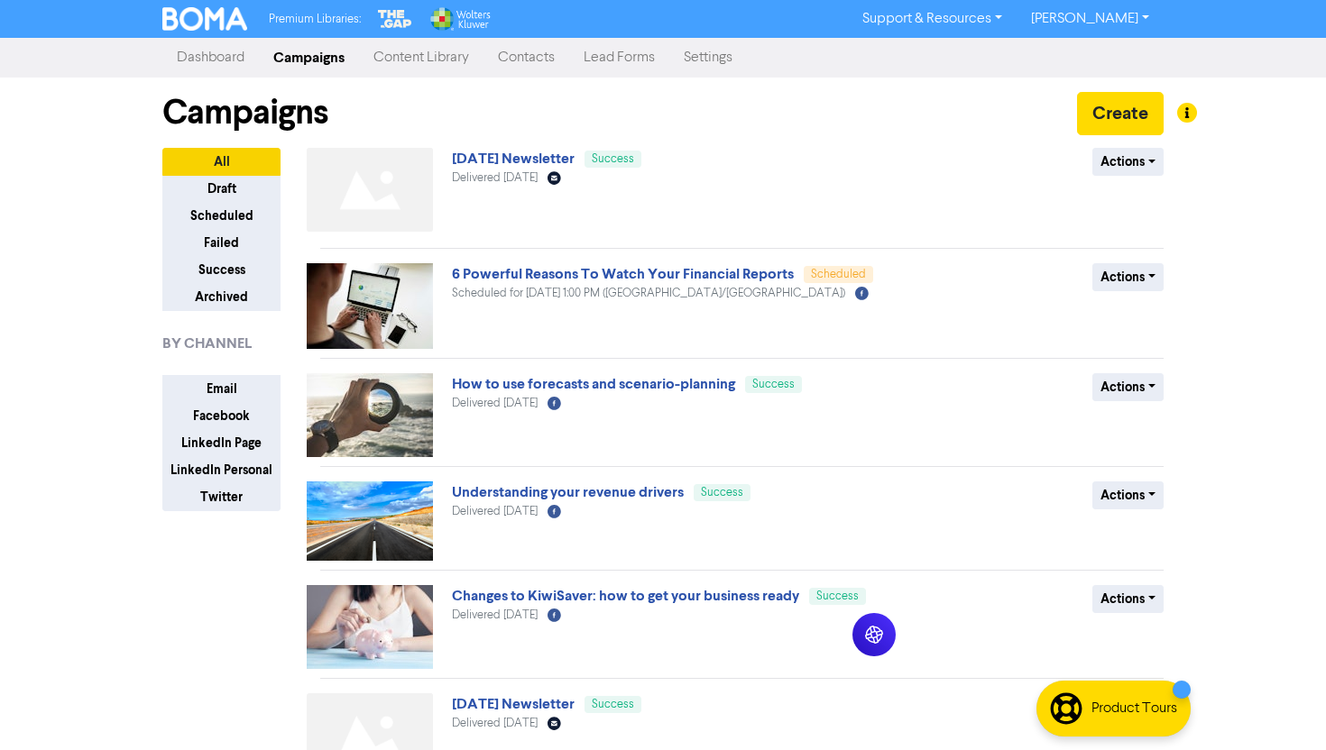
click at [535, 692] on div "September 2025 Newsletter Success Delivered September 5th 2025 Email Created wi…" at bounding box center [741, 683] width 843 height 1070
click at [531, 703] on link "August 2025 Newsletter" at bounding box center [513, 704] width 123 height 18
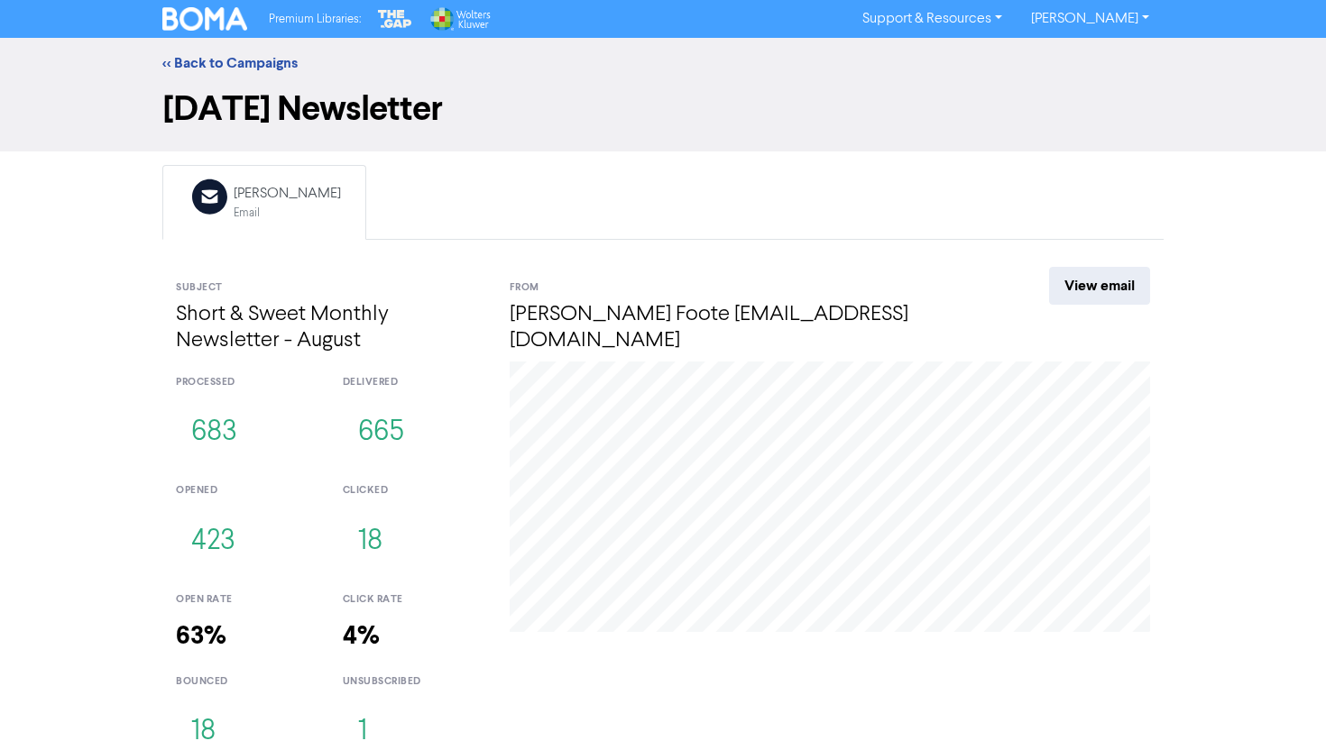
scroll to position [18, 0]
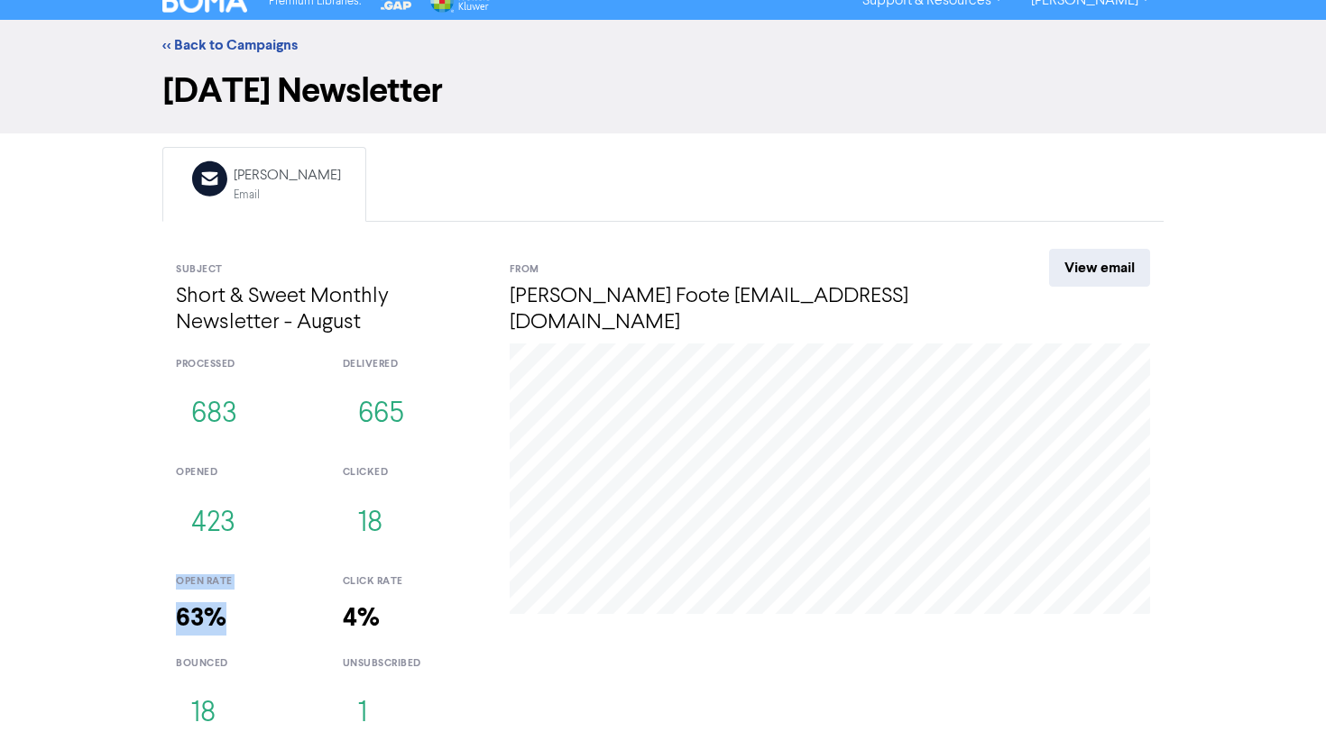
drag, startPoint x: 172, startPoint y: 581, endPoint x: 228, endPoint y: 621, distance: 69.1
click at [228, 621] on div "open rate 63%" at bounding box center [245, 601] width 167 height 81
copy div "open rate 63%"
drag, startPoint x: 342, startPoint y: 583, endPoint x: 414, endPoint y: 628, distance: 85.1
click at [414, 628] on div "click rate 4%" at bounding box center [412, 601] width 167 height 81
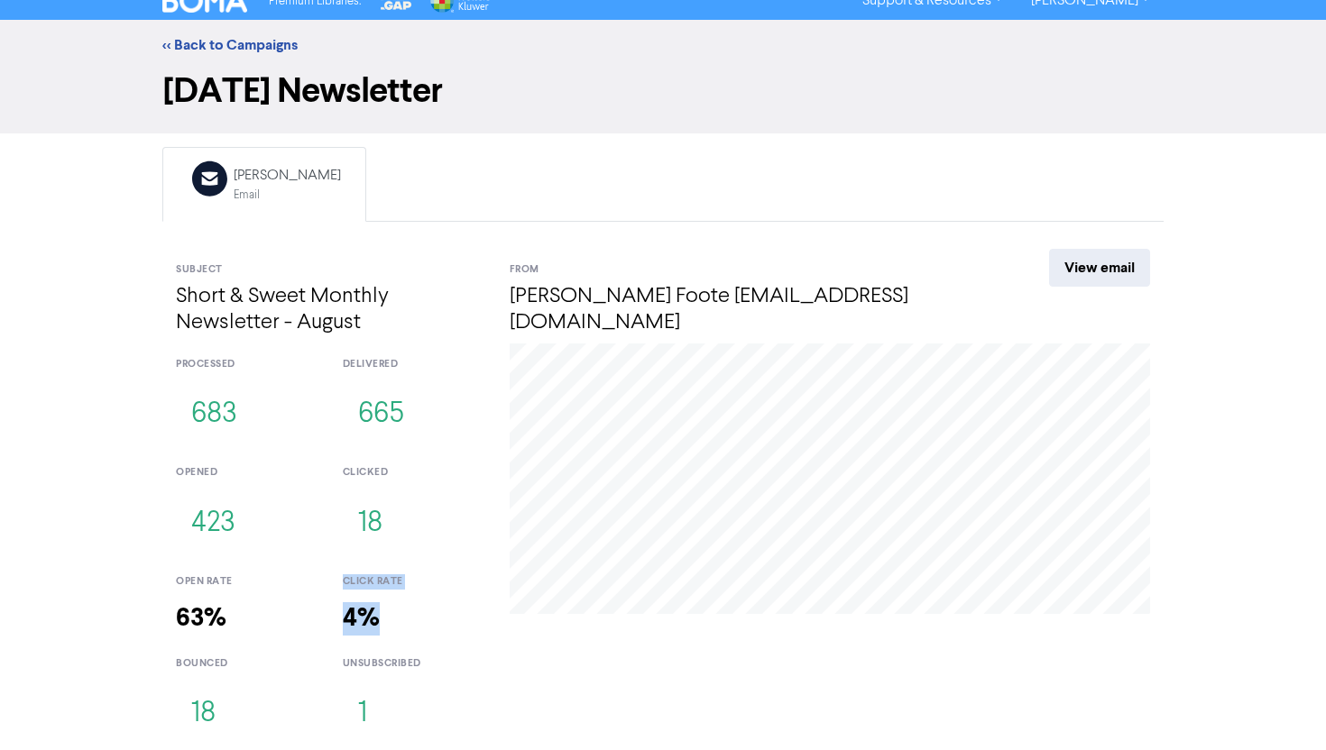
copy div "click rate 4%"
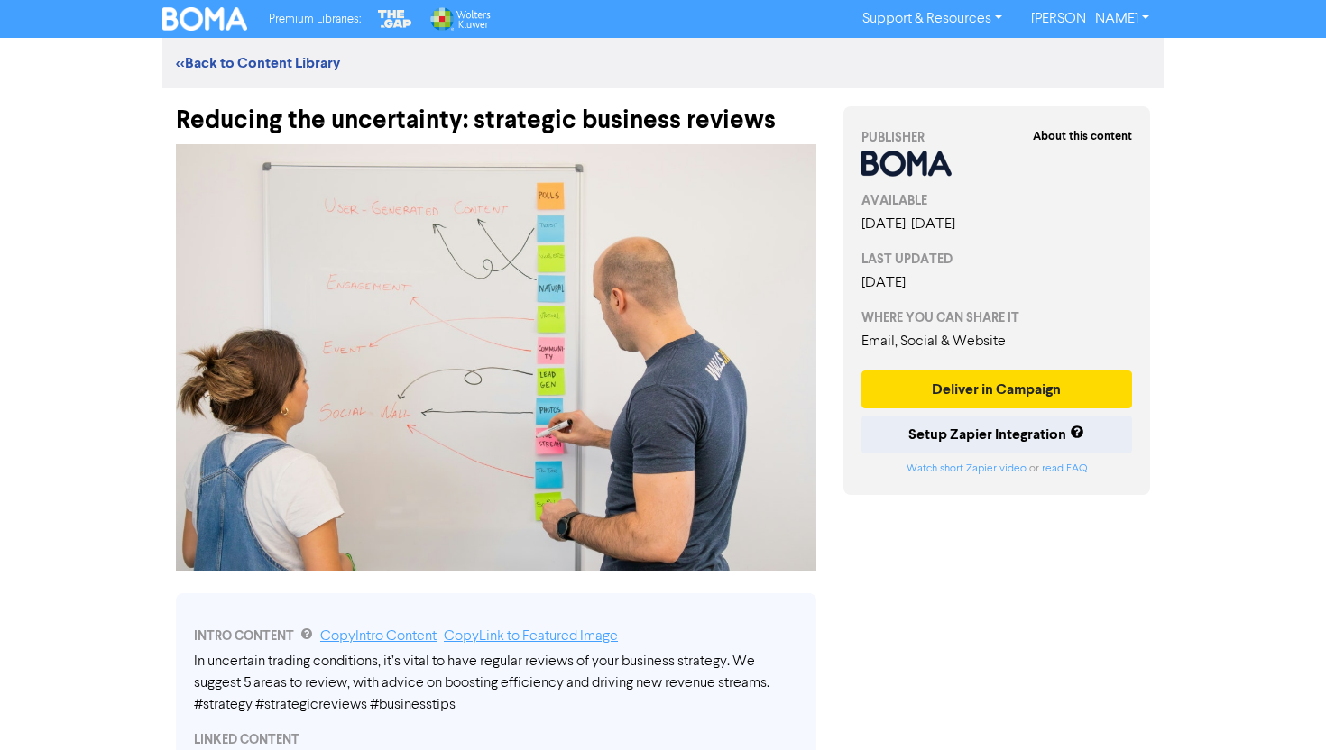
scroll to position [23, 0]
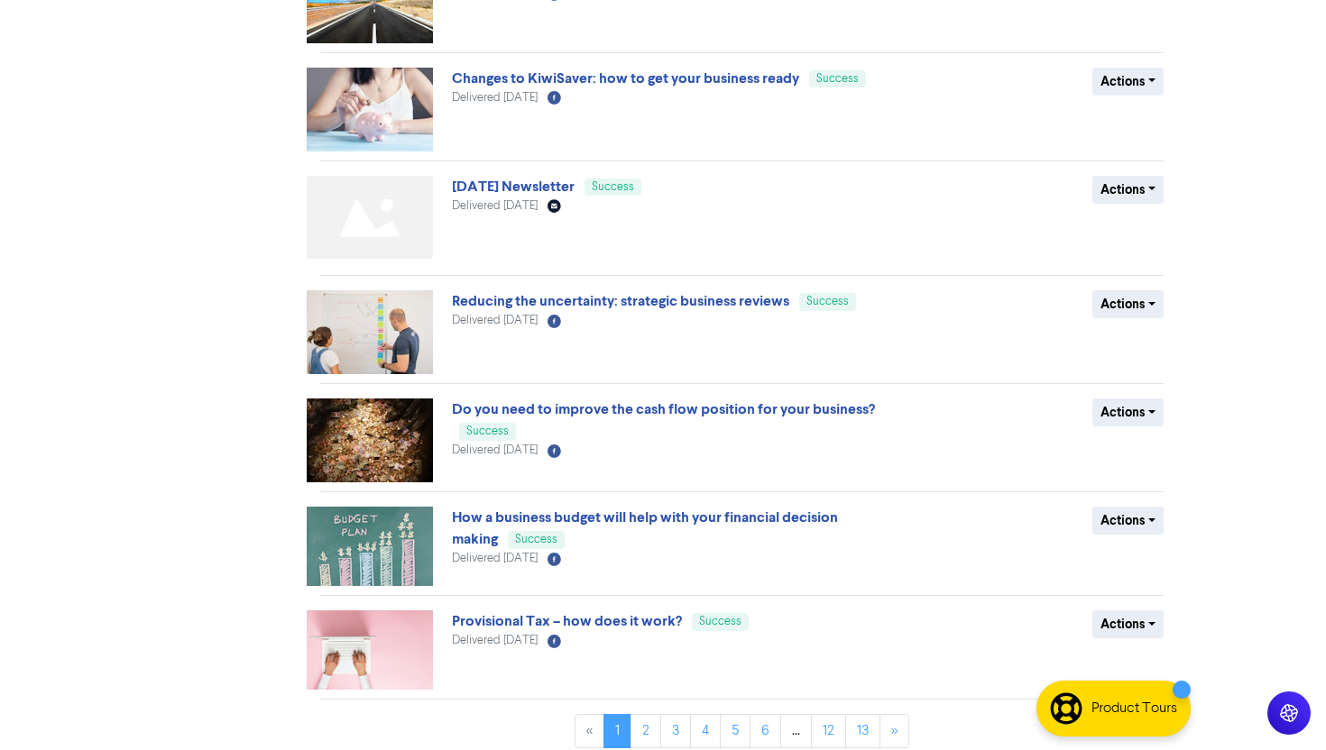
scroll to position [532, 0]
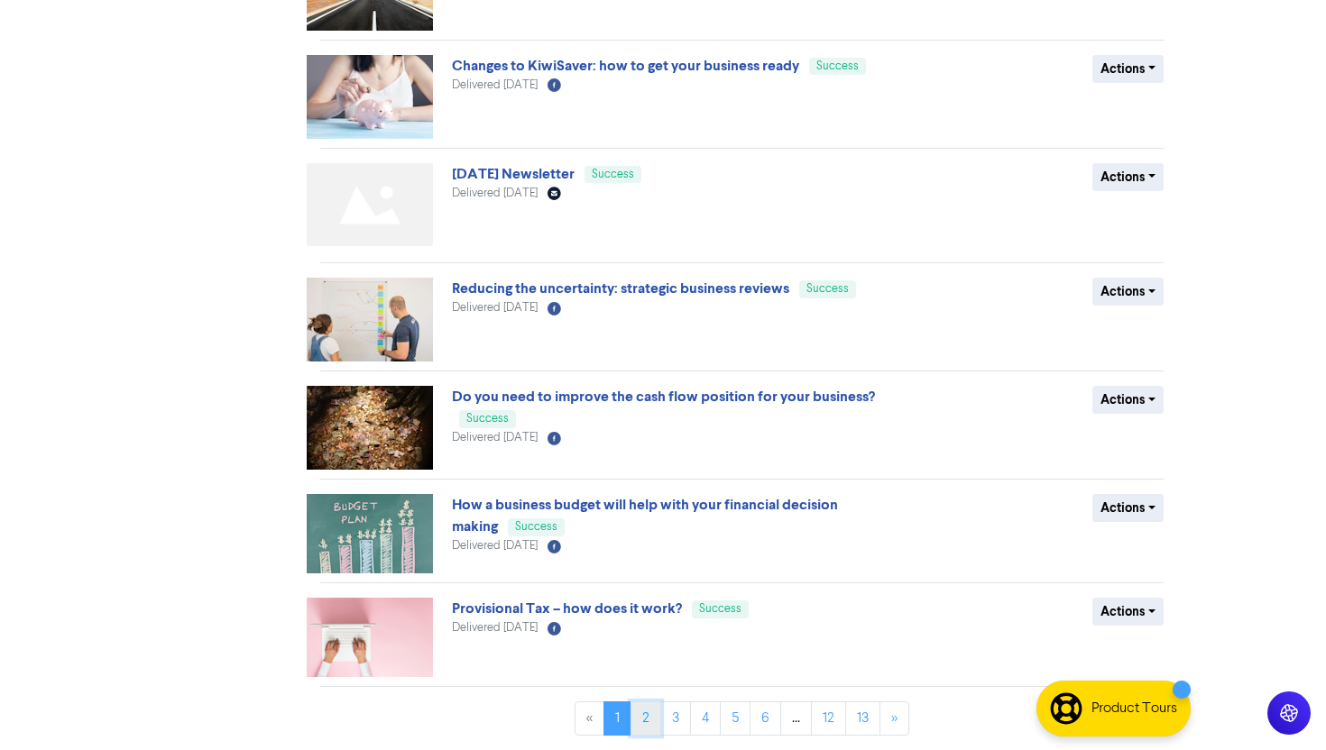
click at [647, 722] on link "2" at bounding box center [645, 719] width 31 height 34
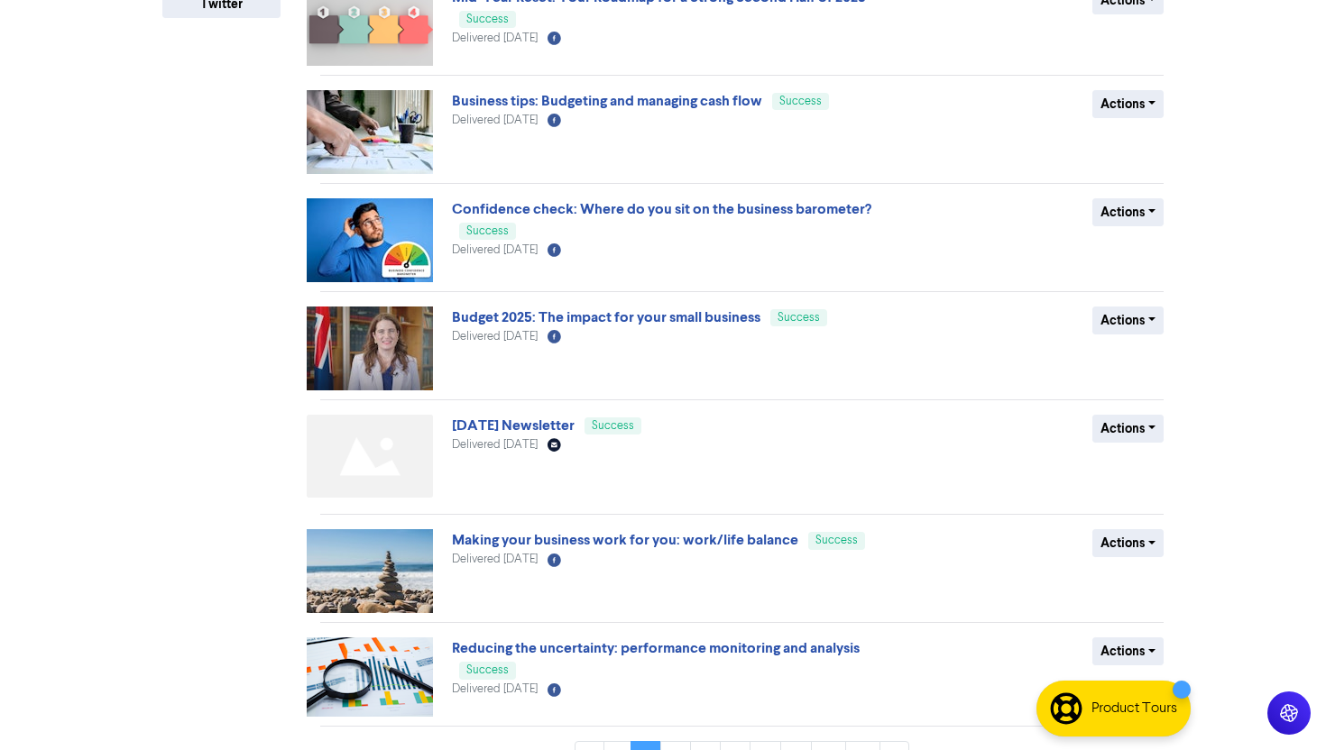
scroll to position [536, 0]
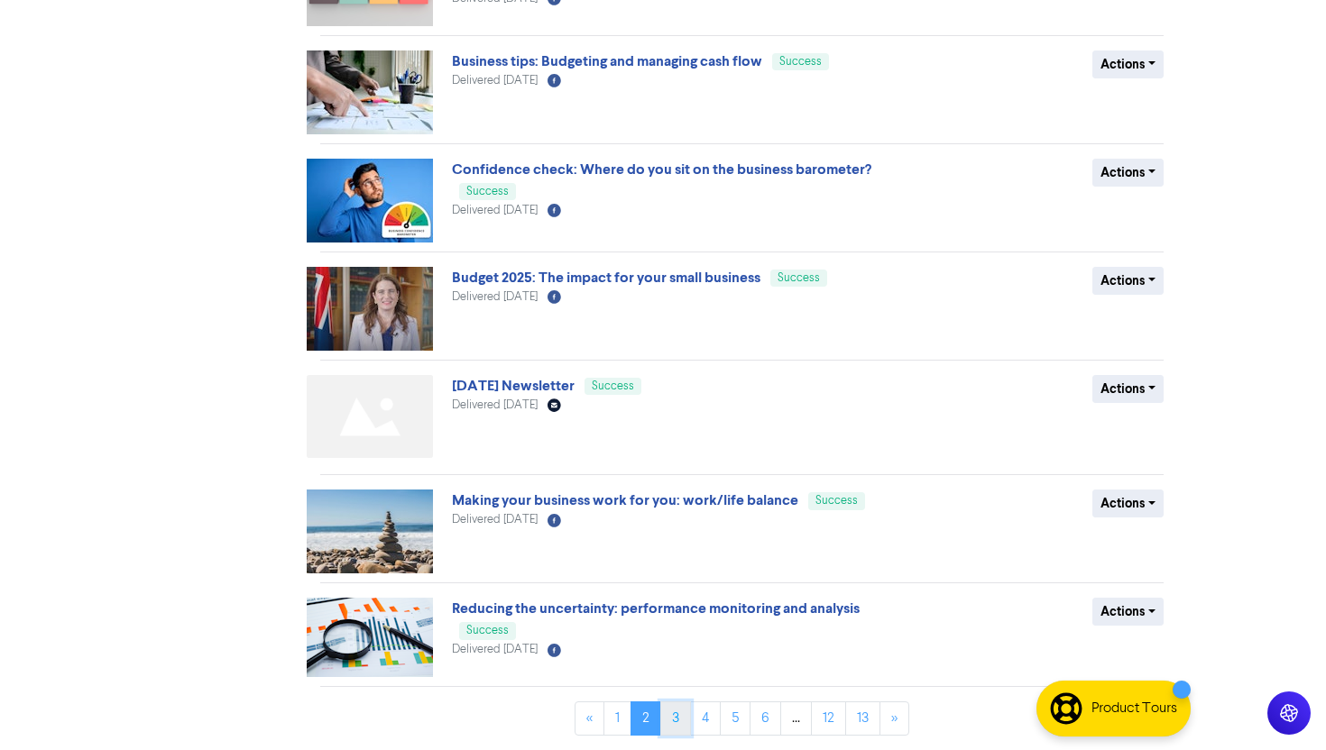
click at [671, 726] on link "3" at bounding box center [675, 719] width 31 height 34
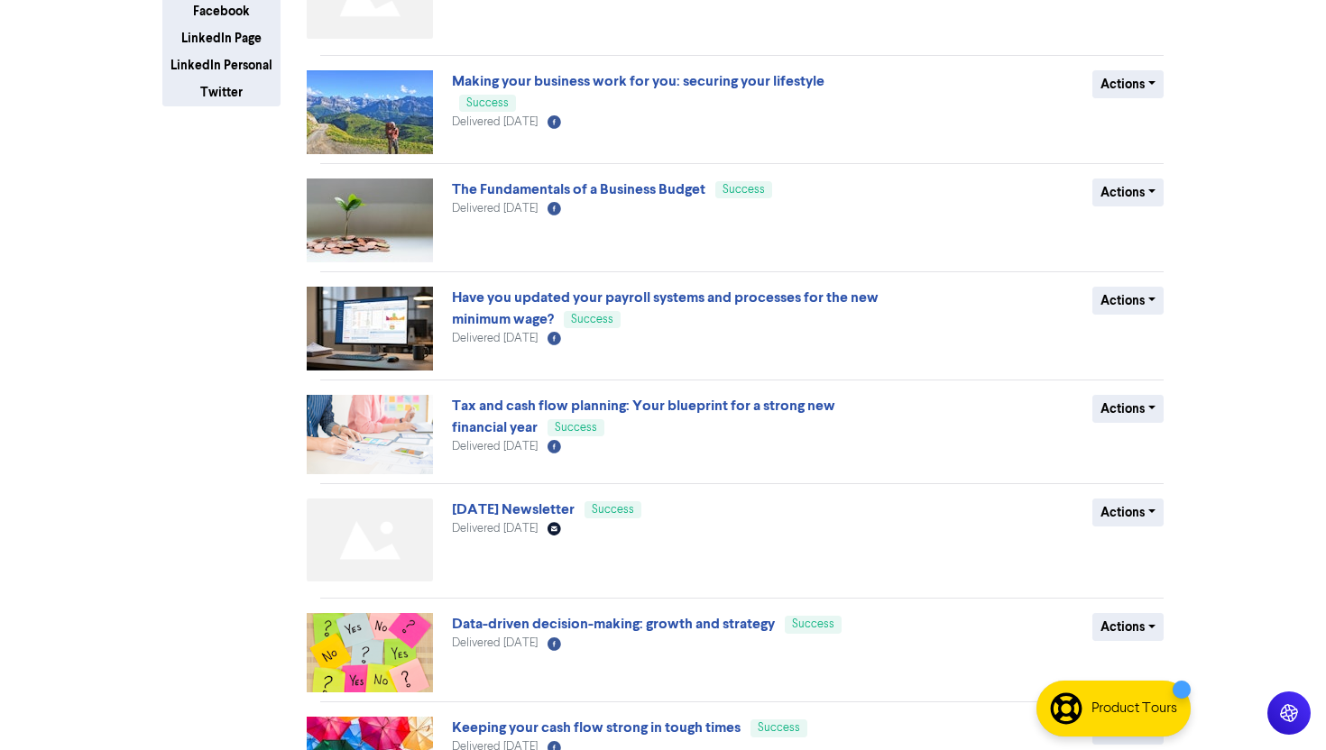
scroll to position [531, 0]
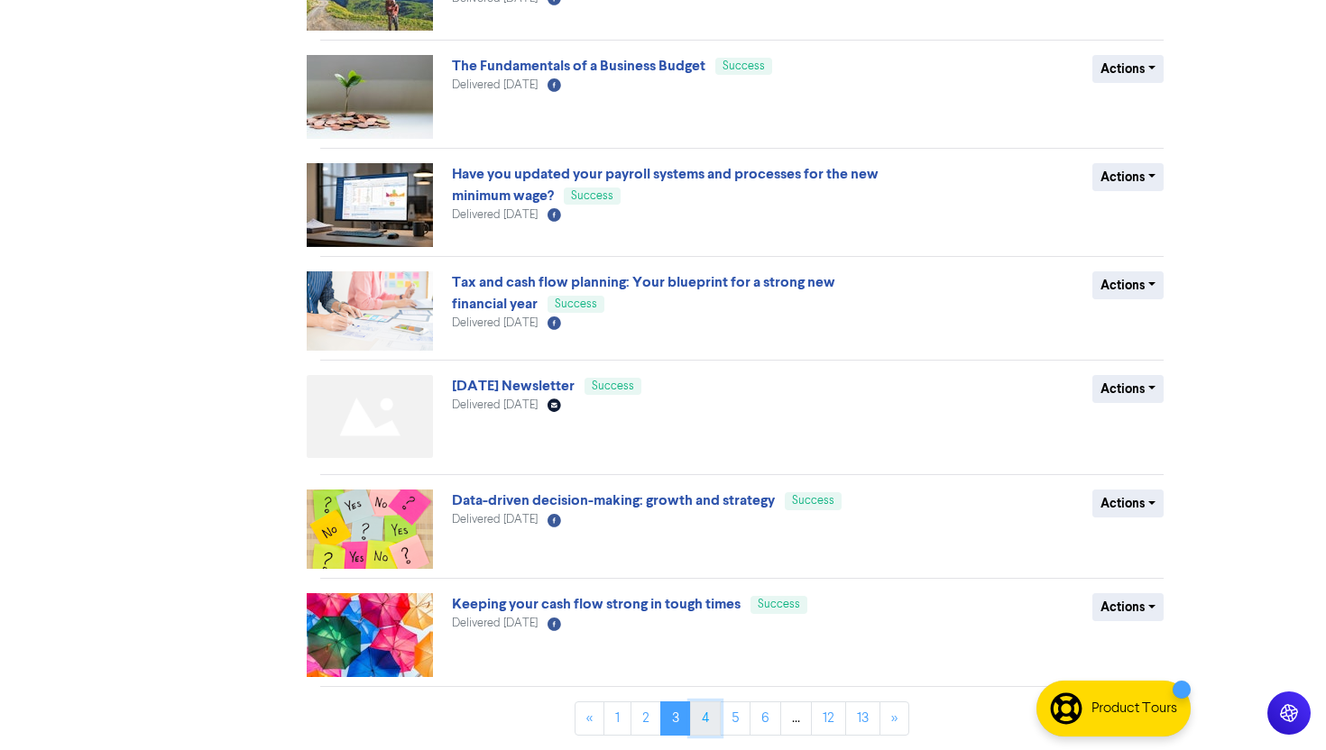
click at [703, 723] on link "4" at bounding box center [705, 719] width 31 height 34
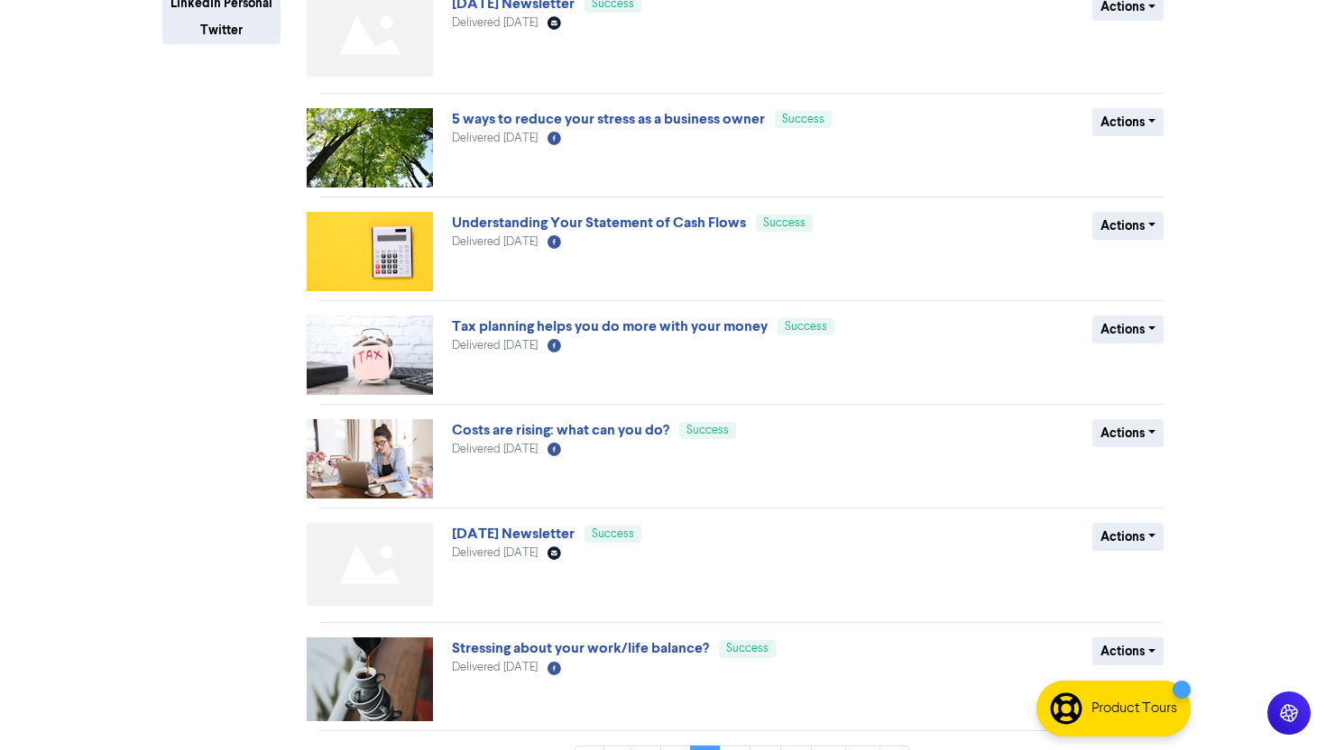
scroll to position [512, 0]
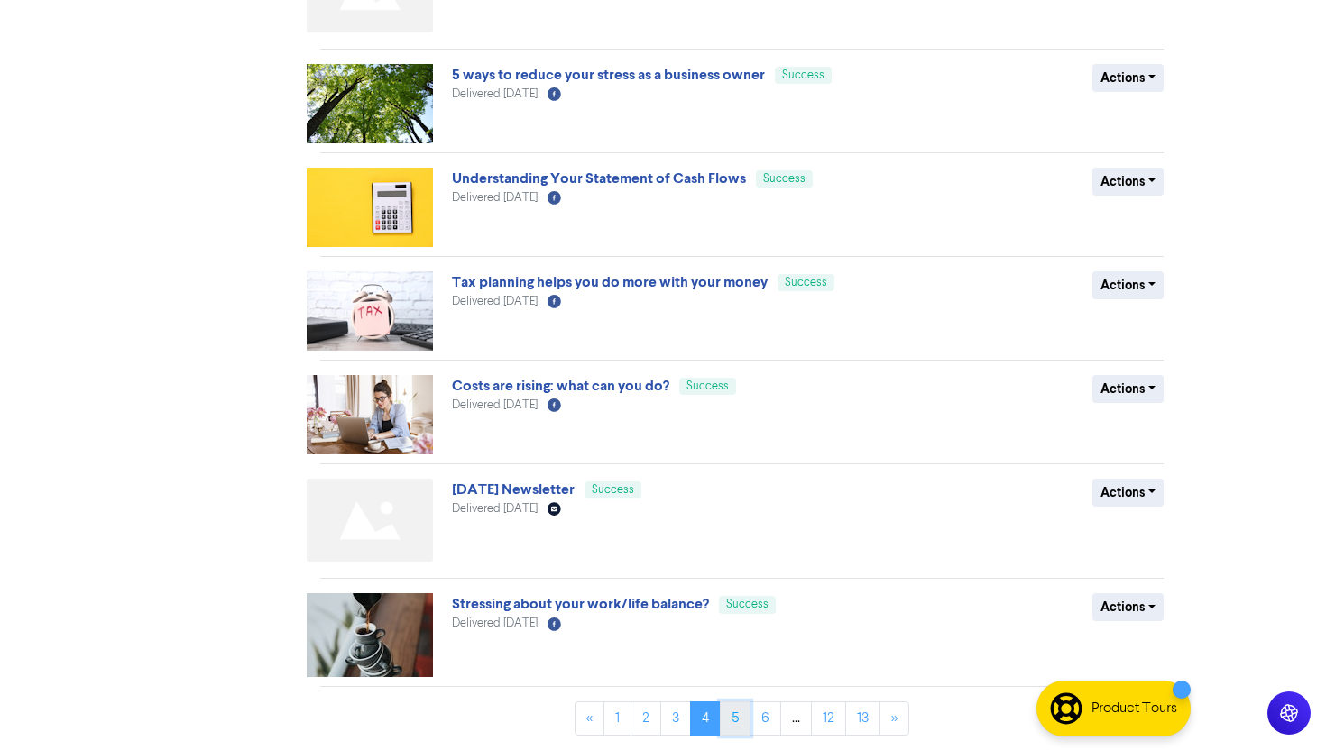
click at [731, 710] on link "5" at bounding box center [735, 719] width 31 height 34
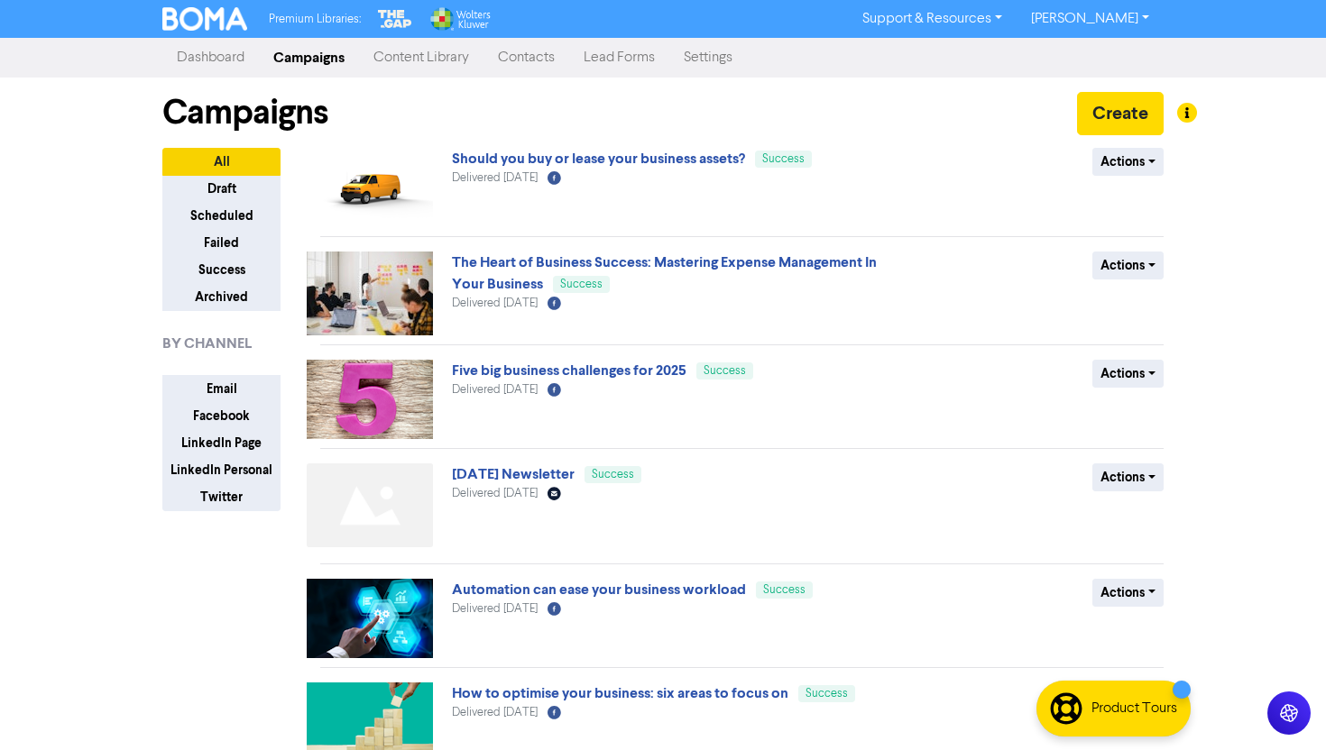
scroll to position [504, 0]
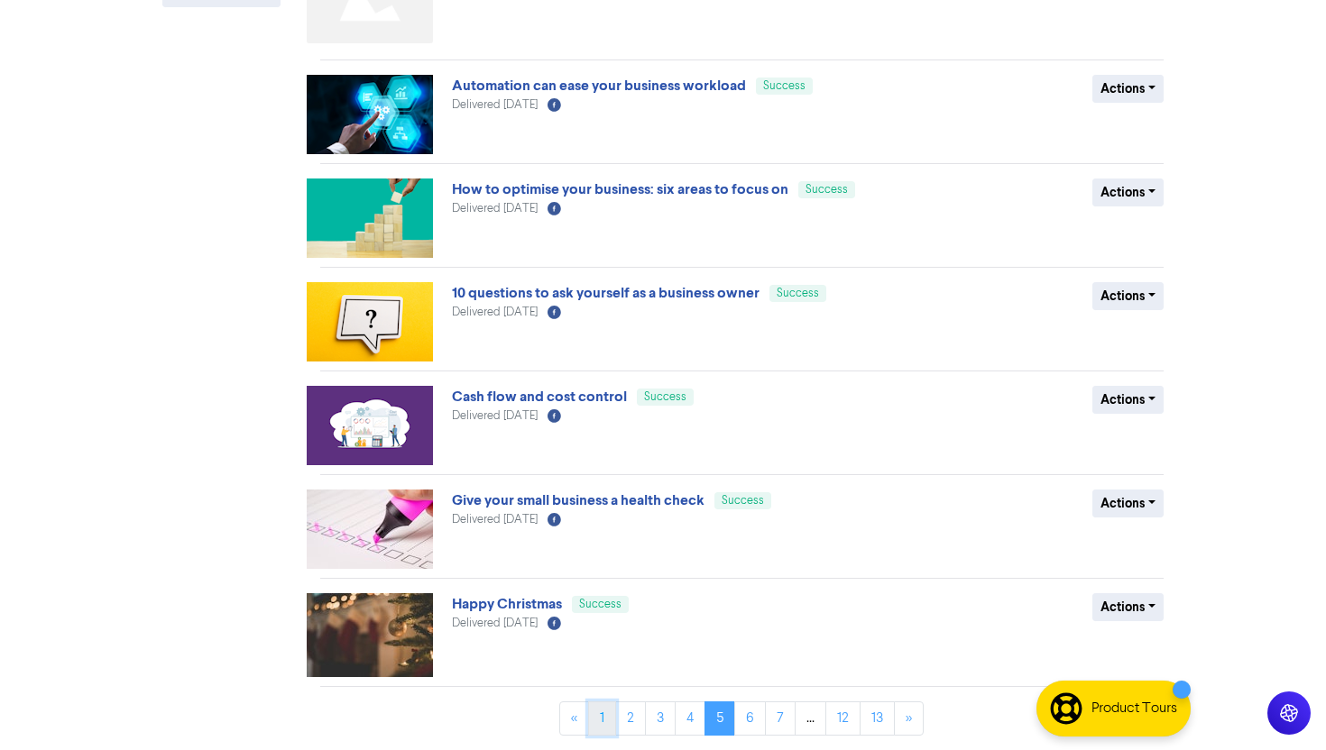
click at [601, 712] on link "1" at bounding box center [602, 719] width 28 height 34
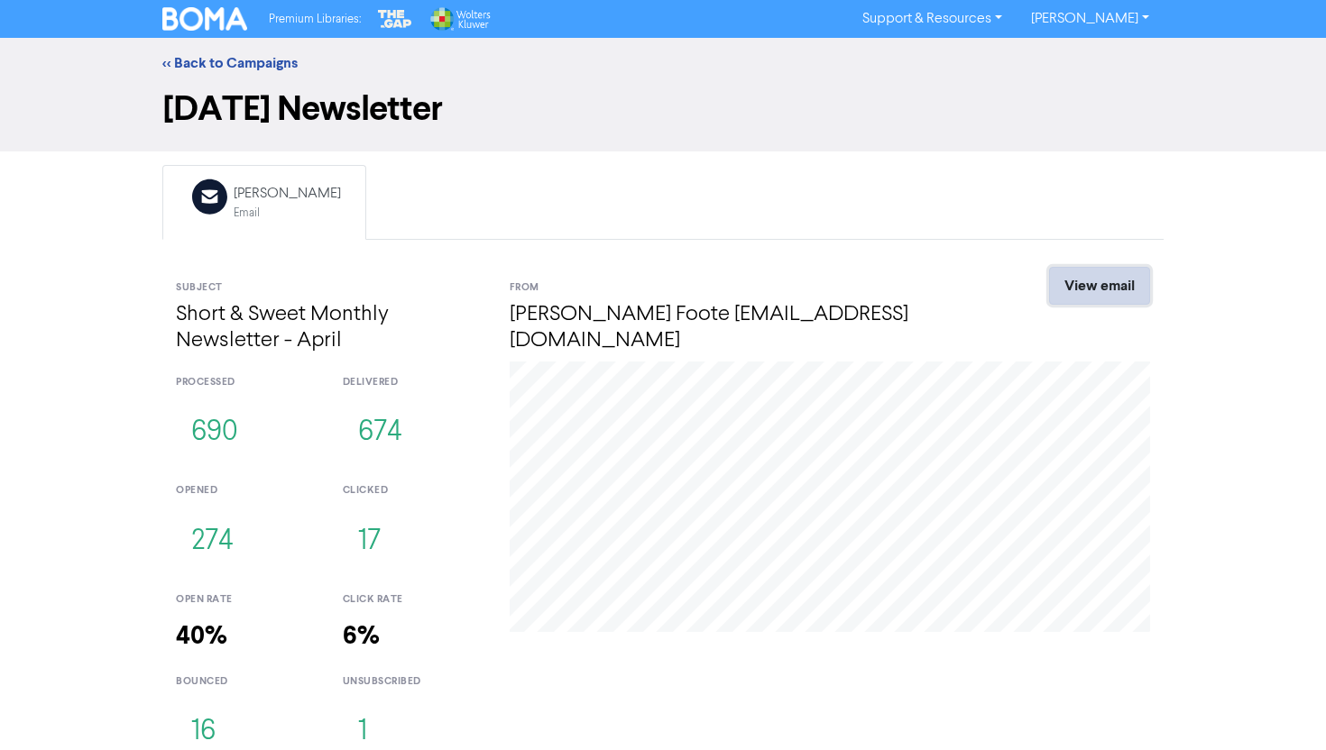
click at [1077, 280] on link "View email" at bounding box center [1099, 286] width 101 height 38
click at [1079, 280] on link "View email" at bounding box center [1099, 286] width 101 height 38
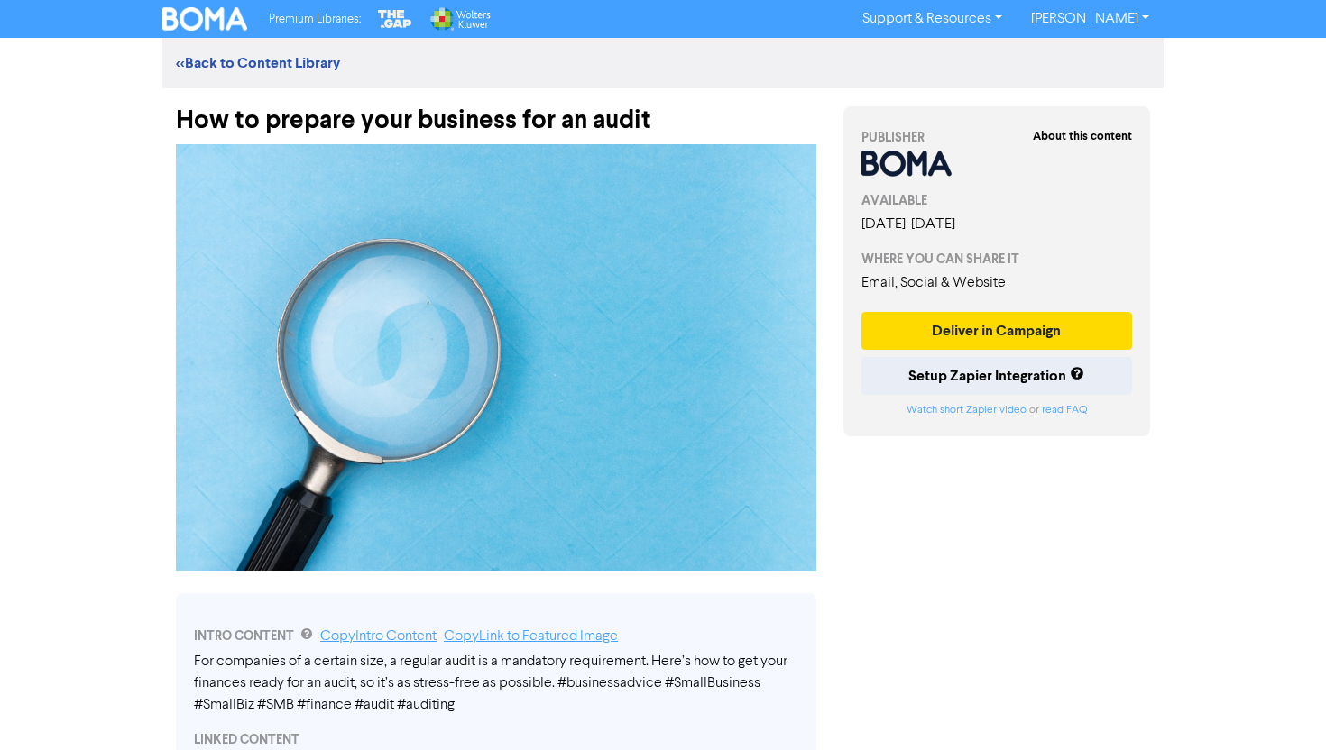
click at [409, 119] on div "How to prepare your business for an audit" at bounding box center [496, 111] width 640 height 47
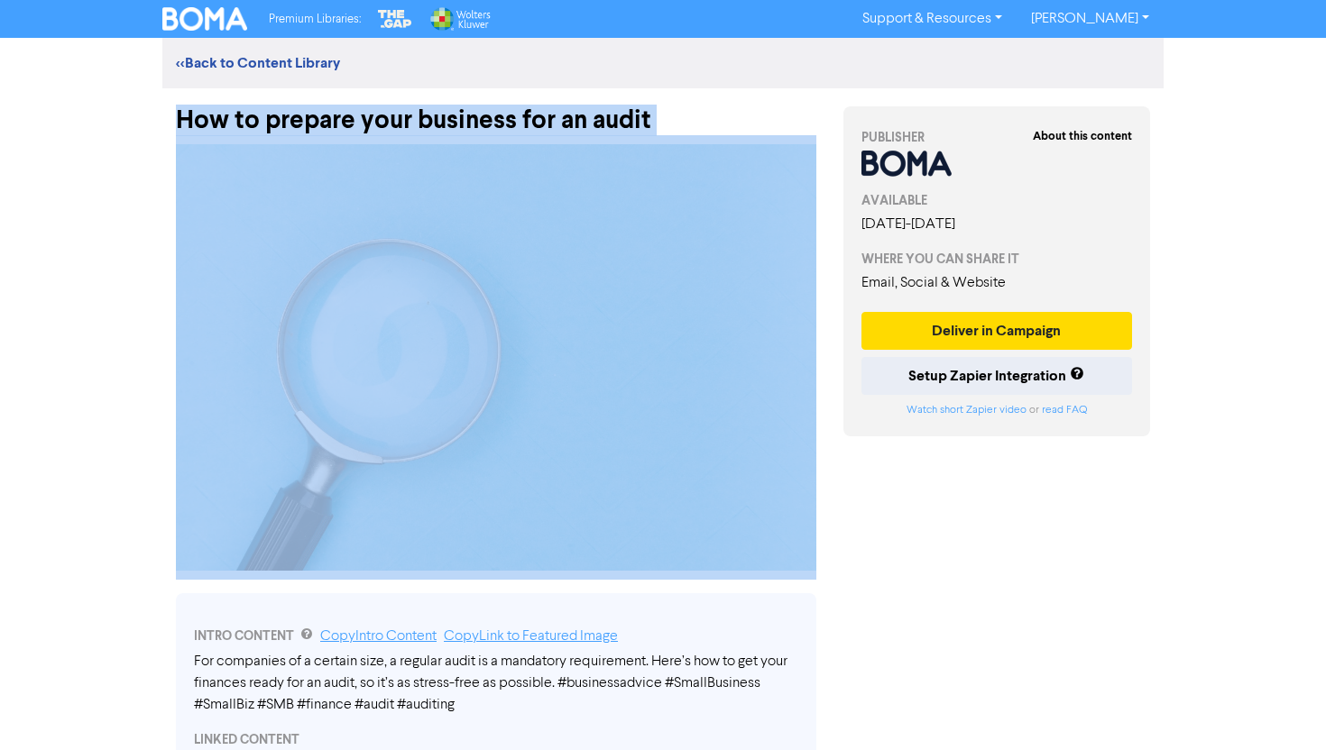
click at [409, 119] on div "How to prepare your business for an audit" at bounding box center [496, 111] width 640 height 47
copy div "How to prepare your business for an audit"
